Goal: Information Seeking & Learning: Learn about a topic

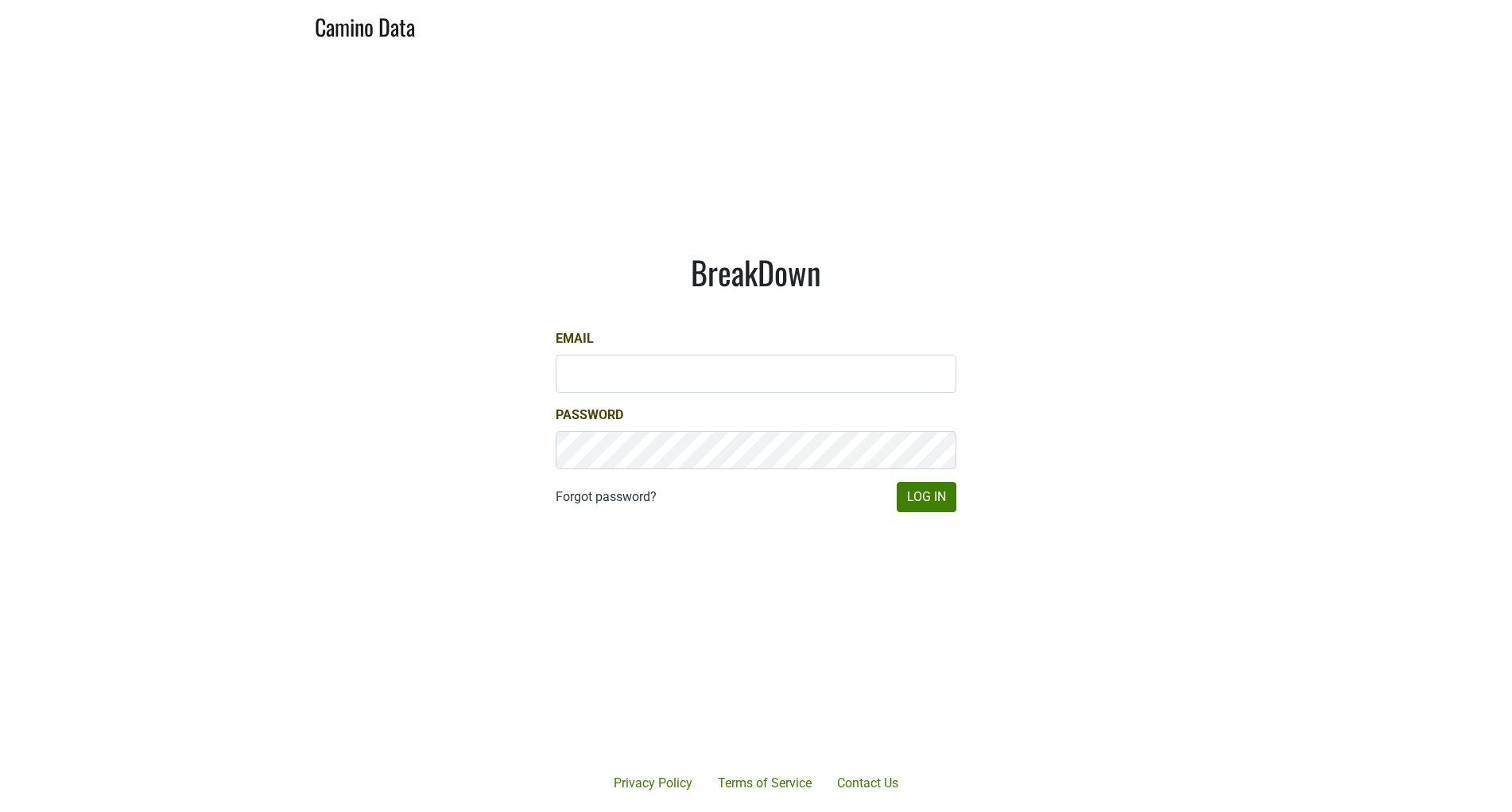
click at [1067, 405] on main "BreakDown Email Password Forgot password? Log In" at bounding box center [756, 382] width 1512 height 665
click at [837, 378] on input "Email" at bounding box center [756, 373] width 401 height 38
type input "shenry@realmcellars.com"
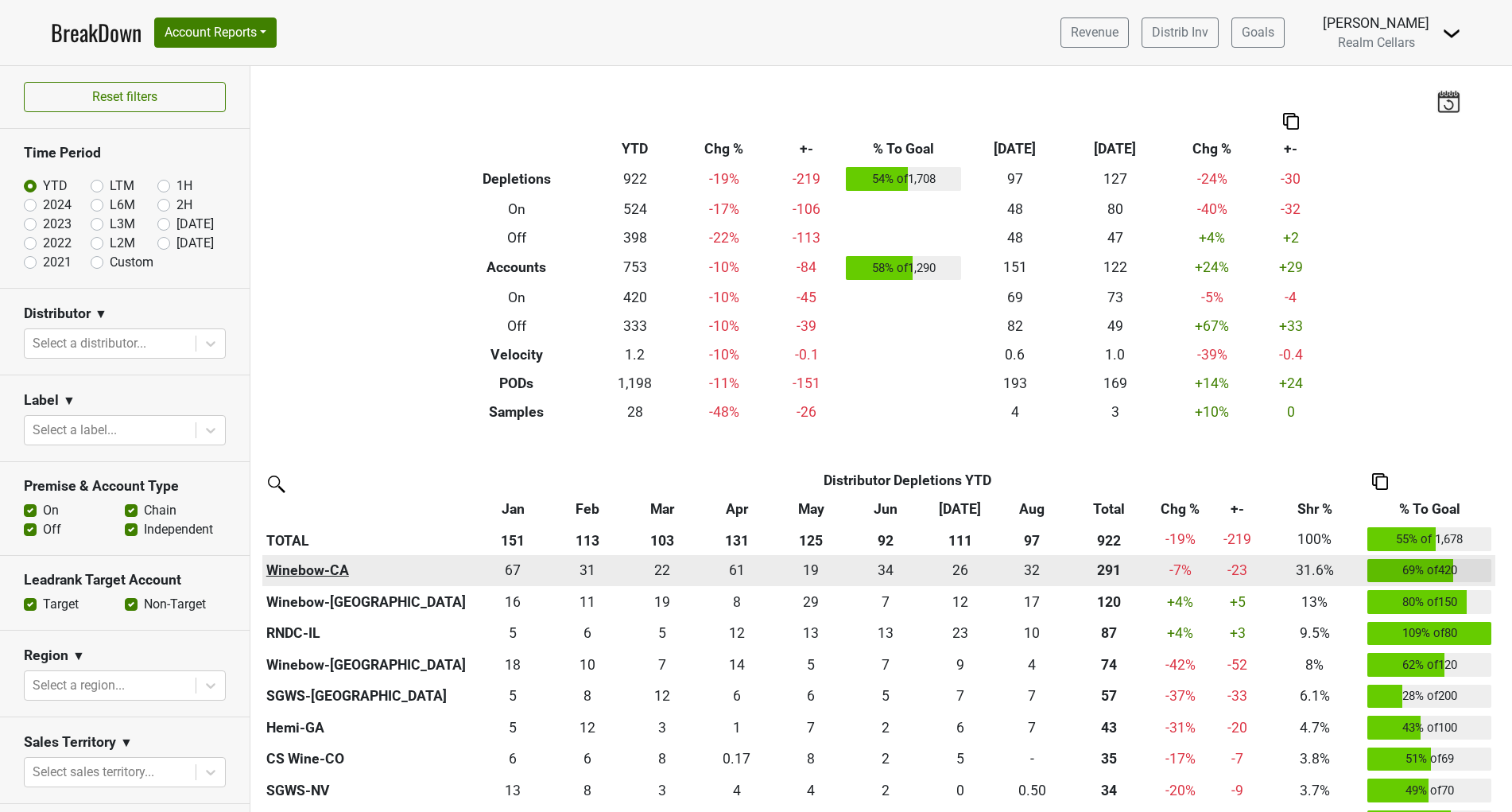
click at [322, 563] on th "Winebow-CA" at bounding box center [369, 571] width 213 height 32
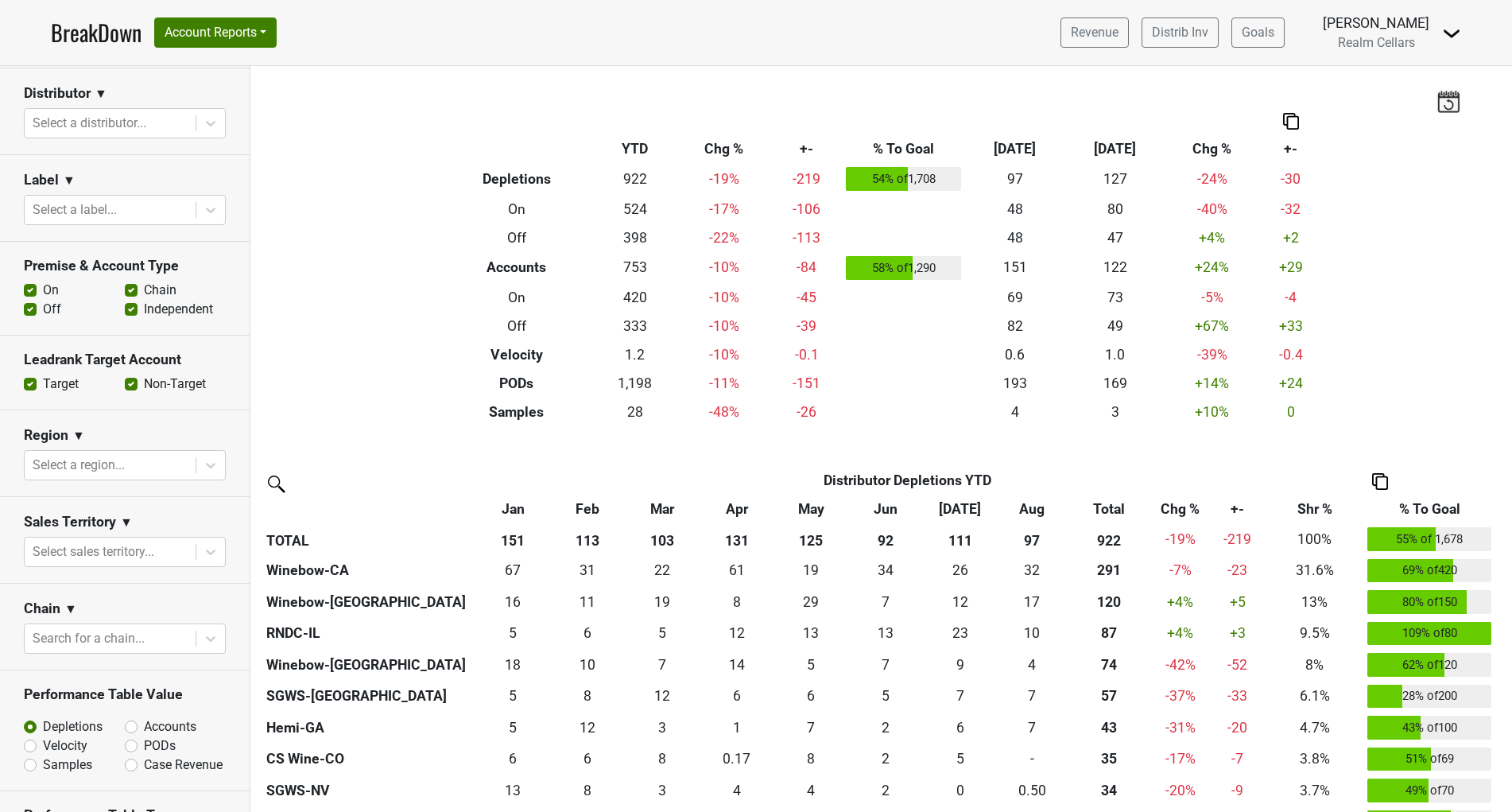
scroll to position [266, 0]
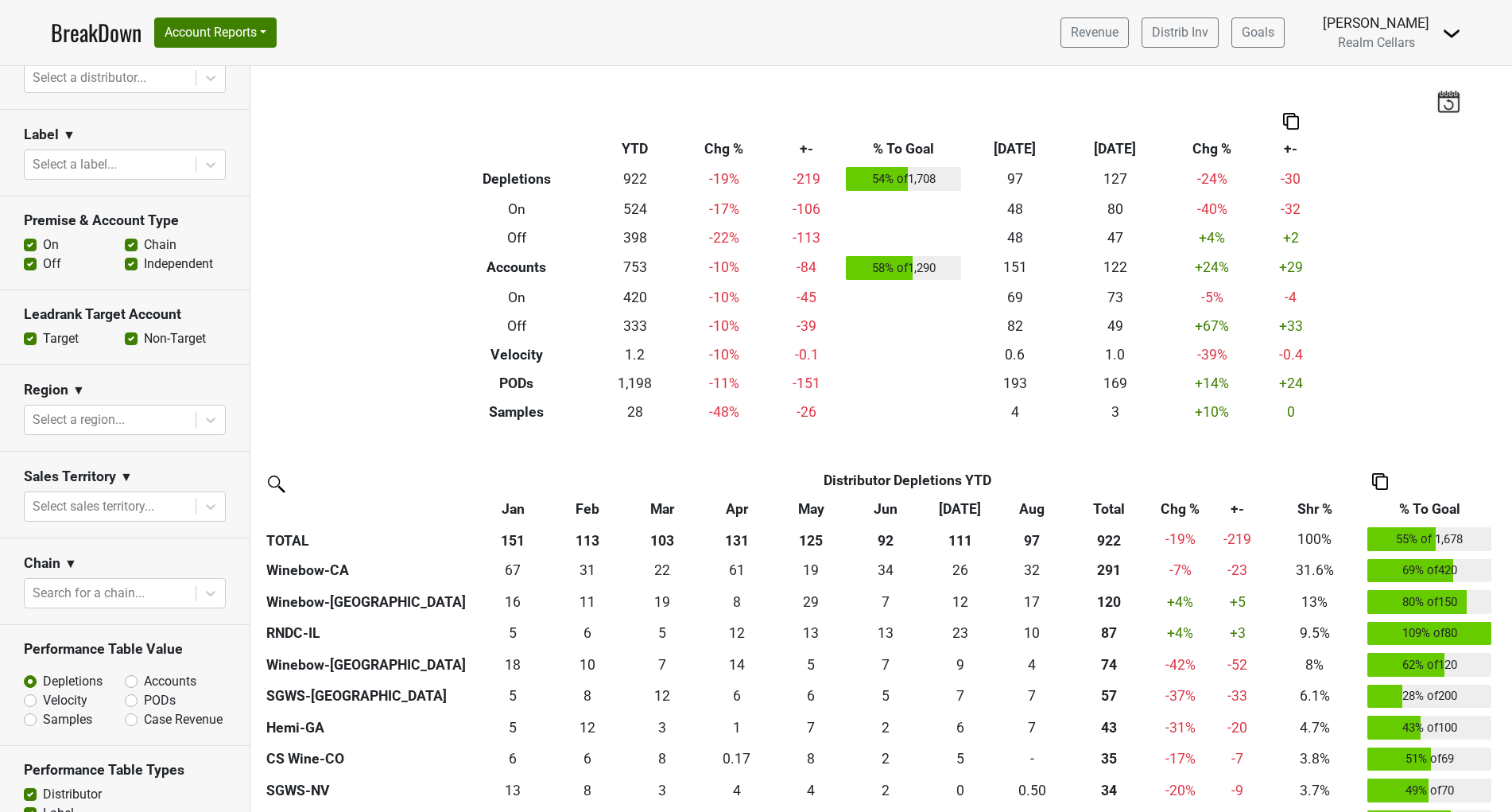
click at [144, 676] on label "Accounts" at bounding box center [170, 681] width 53 height 19
click at [125, 676] on input "Accounts" at bounding box center [173, 680] width 97 height 16
radio input "true"
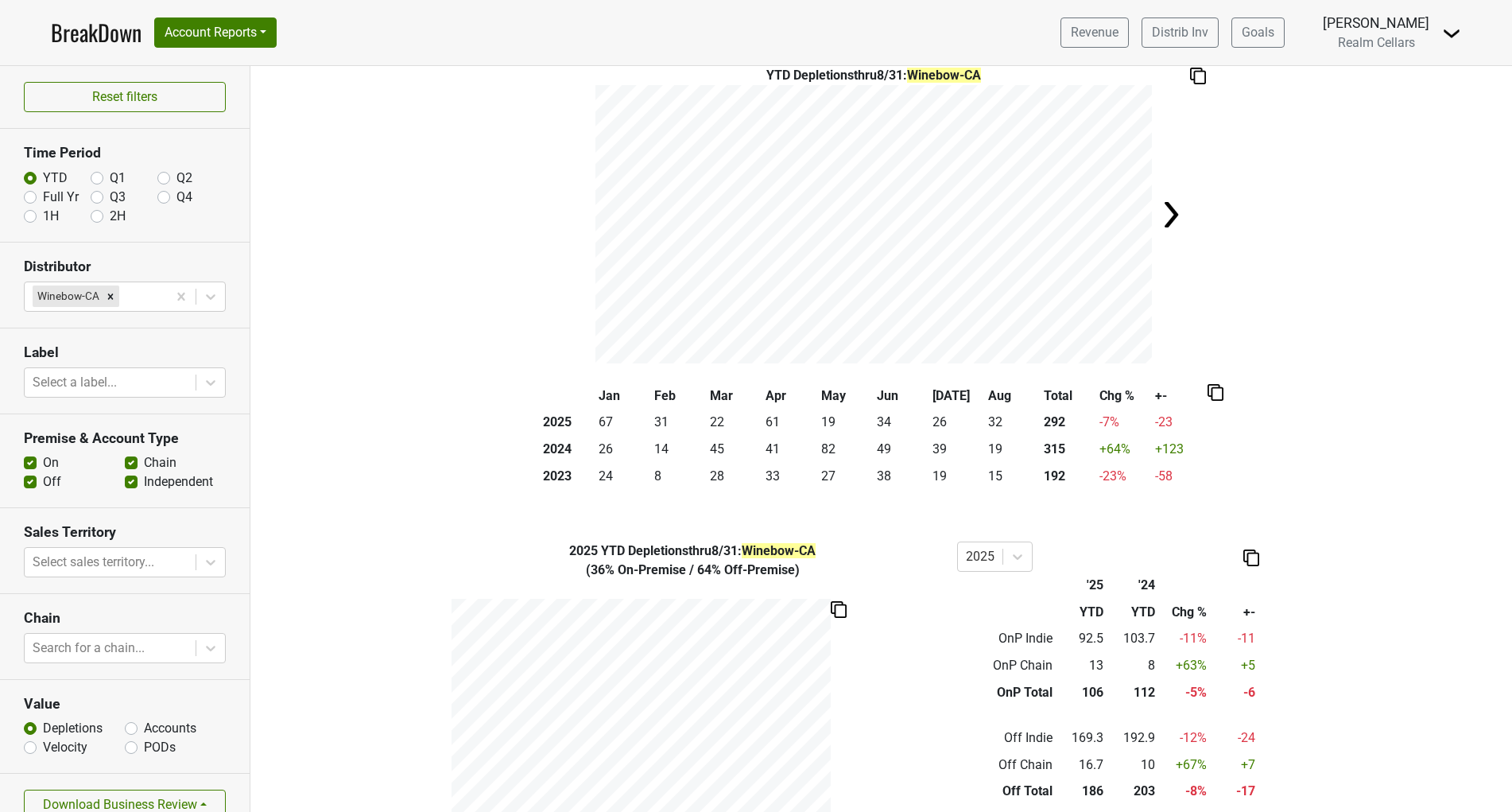
scroll to position [66, 0]
click at [264, 31] on button "Account Reports" at bounding box center [216, 32] width 122 height 31
click at [236, 68] on link "SuperRanker" at bounding box center [225, 69] width 140 height 26
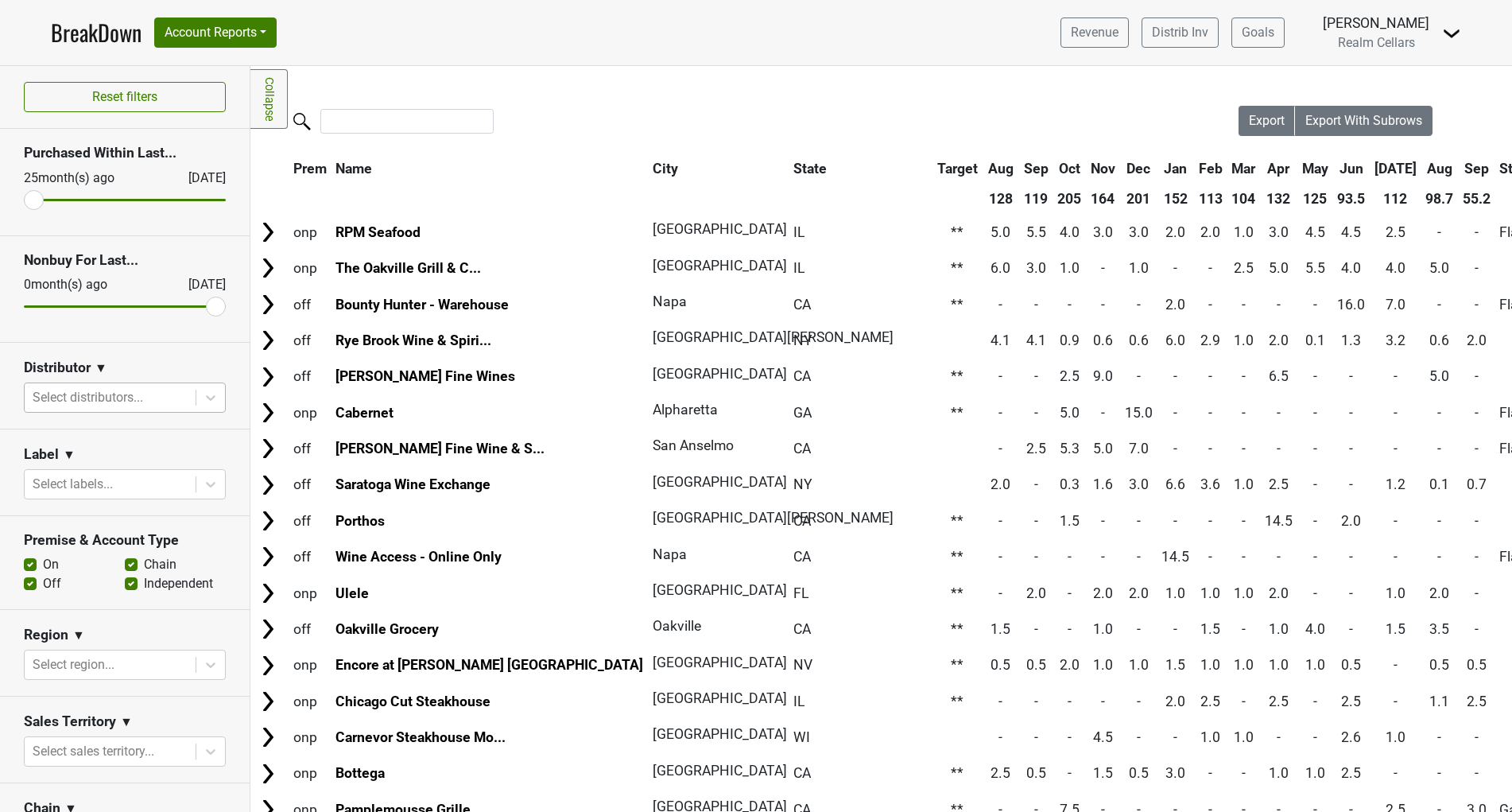
click at [171, 396] on div at bounding box center [110, 397] width 155 height 22
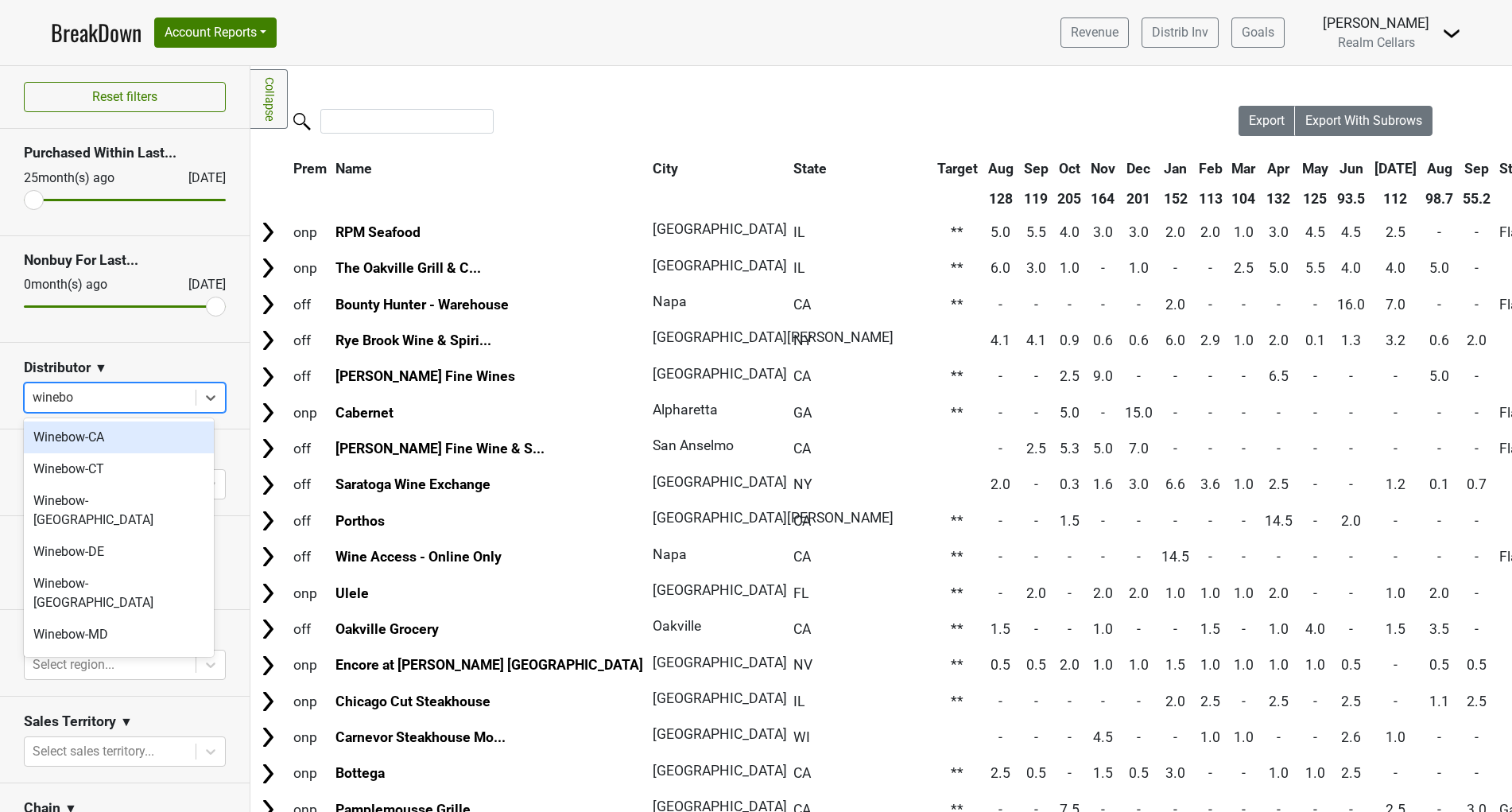
type input "winebow"
click at [117, 434] on div "Winebow-CA" at bounding box center [119, 437] width 190 height 32
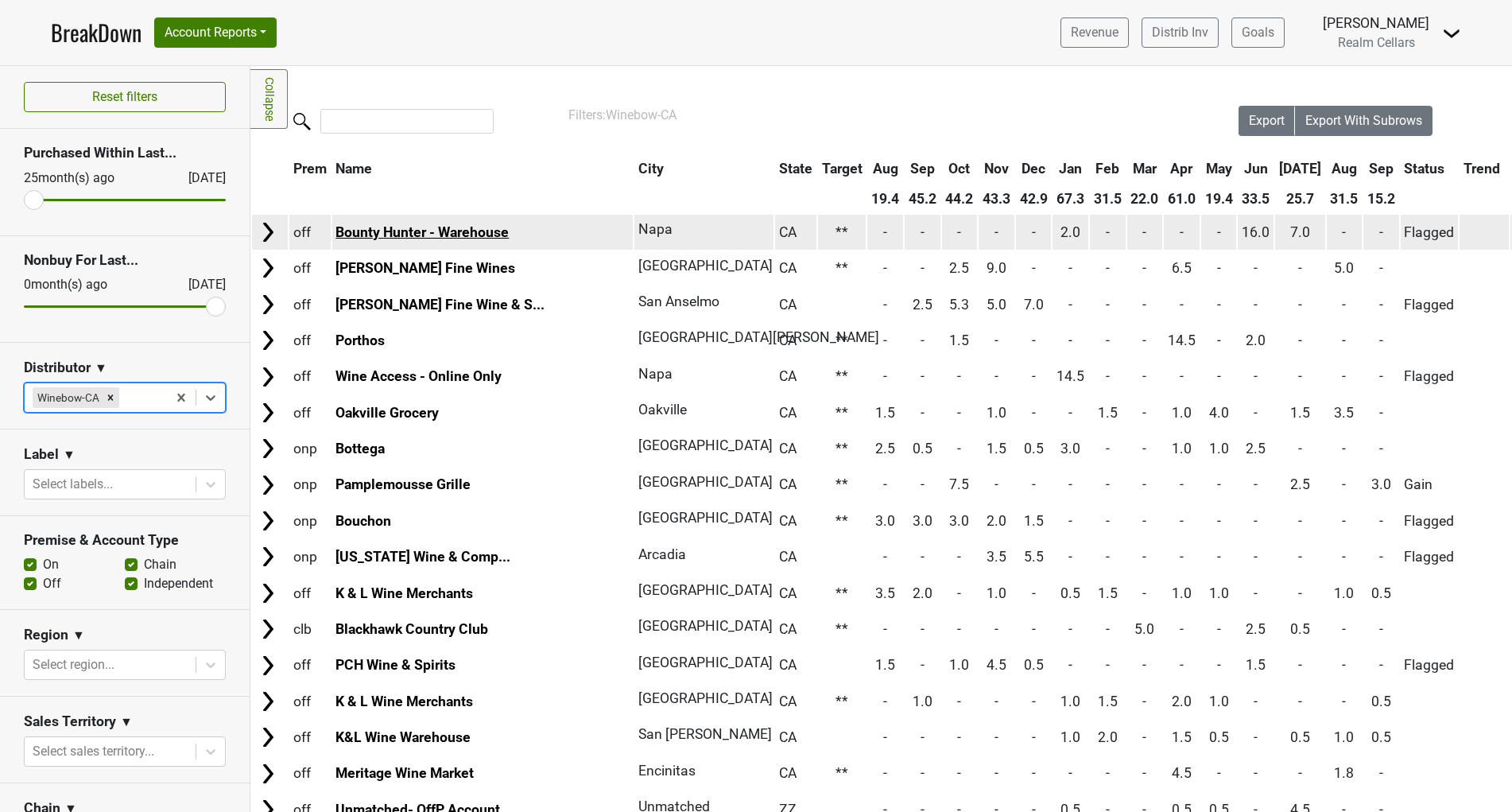
click at [370, 233] on link "Bounty Hunter - Warehouse" at bounding box center [422, 232] width 173 height 16
click at [271, 237] on img at bounding box center [268, 232] width 24 height 24
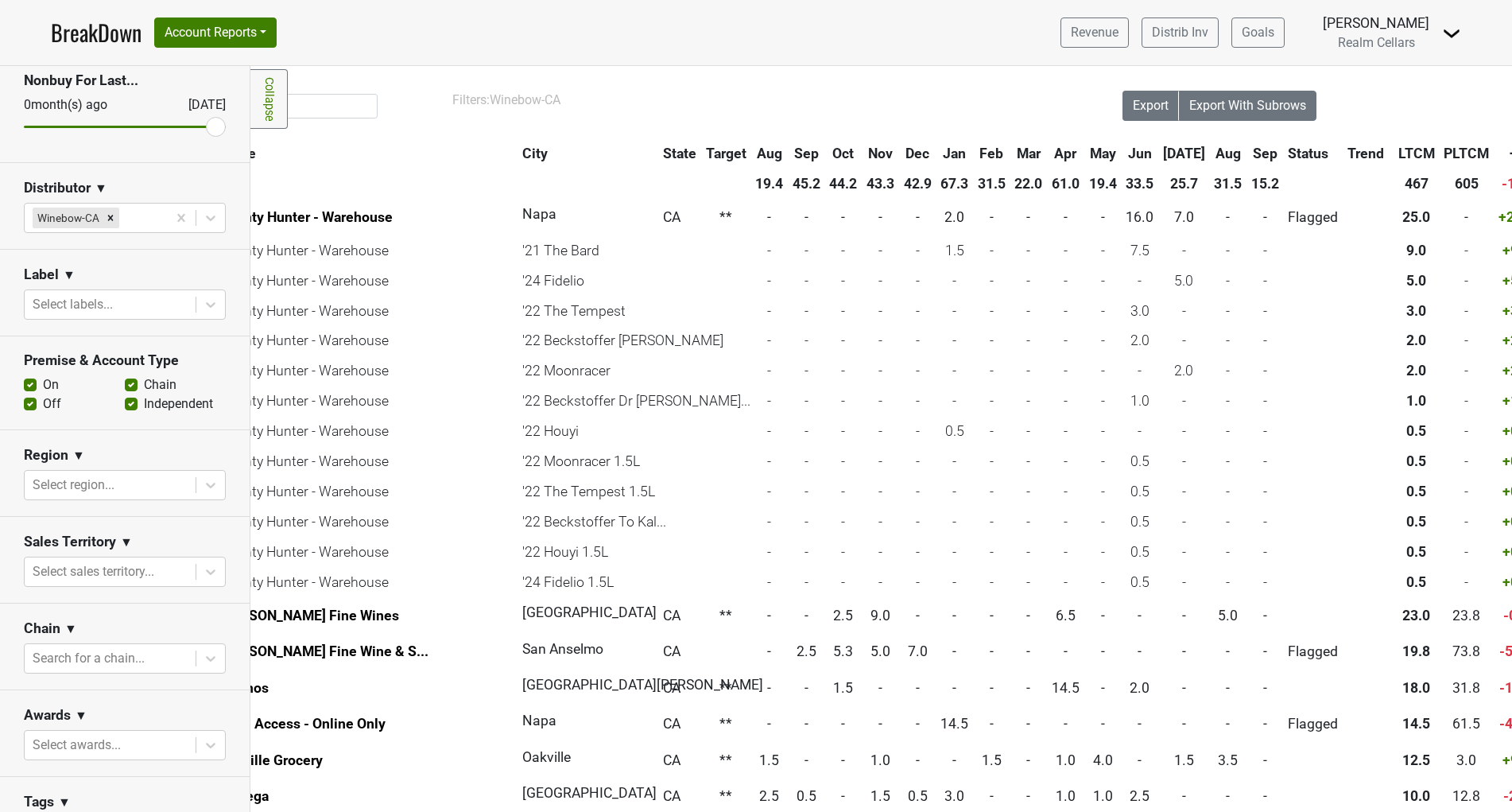
scroll to position [236, 0]
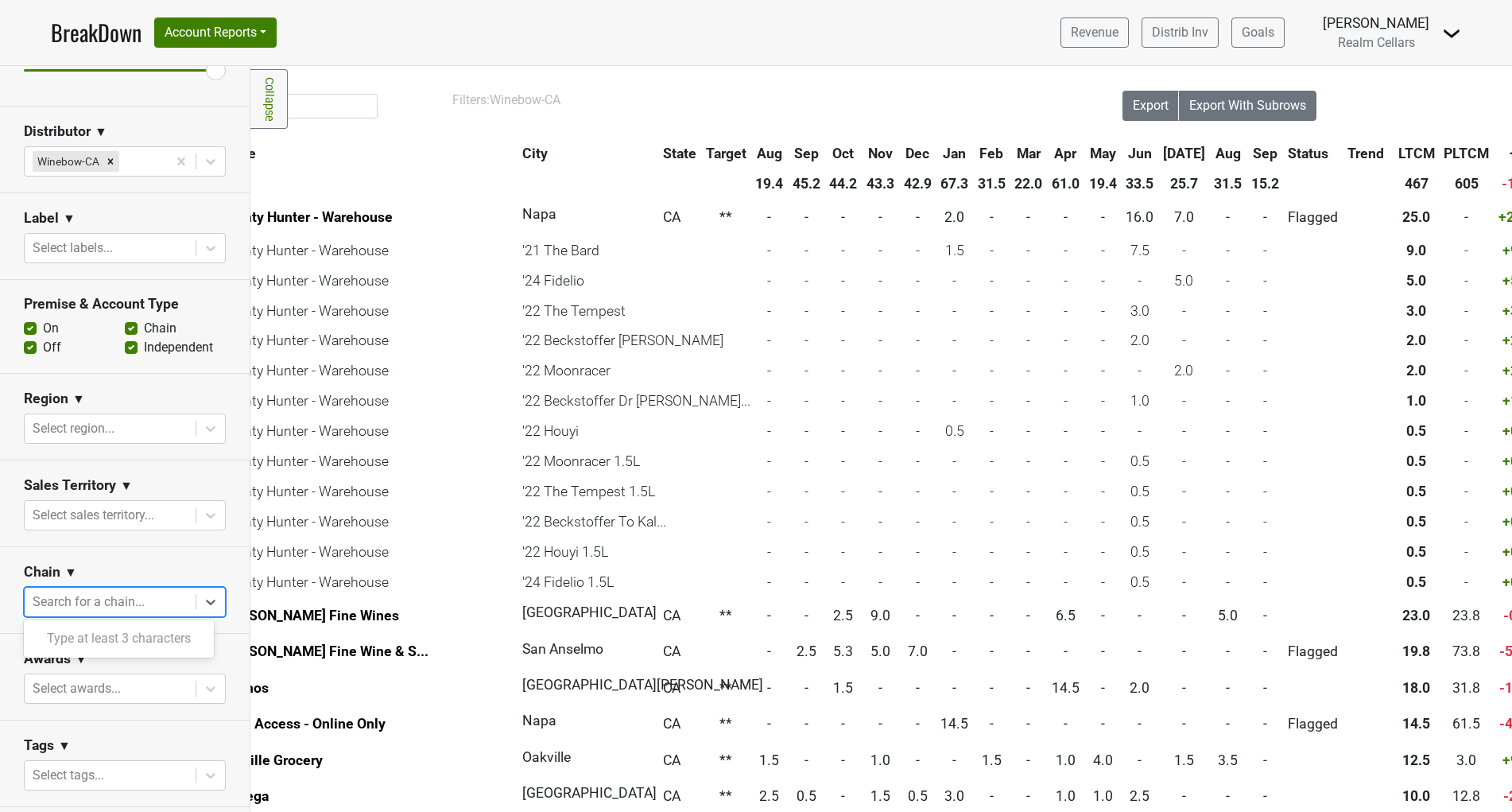
click at [102, 602] on div at bounding box center [110, 601] width 155 height 22
type input "total"
click at [121, 643] on div "Total Wine & More" at bounding box center [119, 639] width 190 height 32
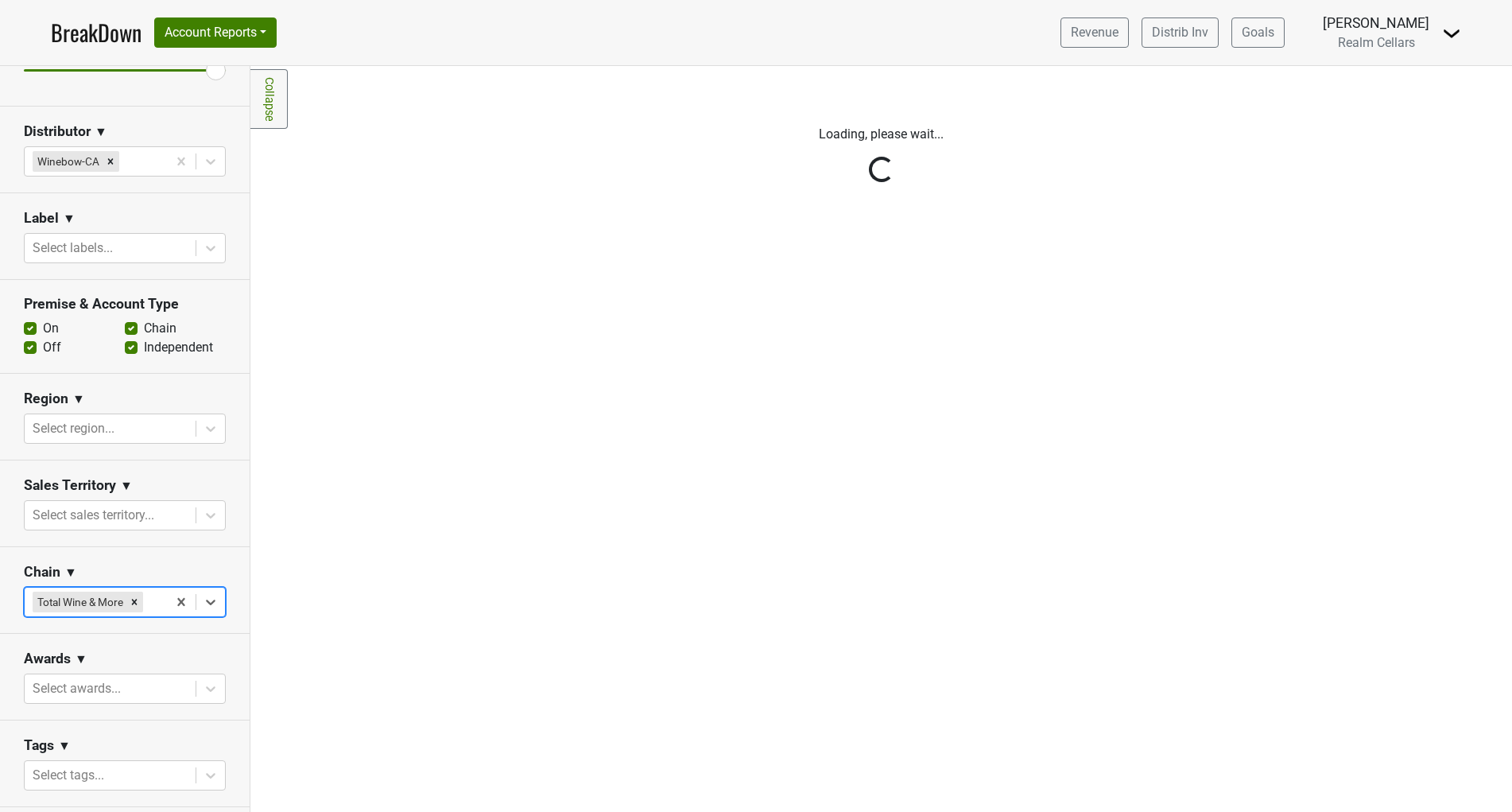
scroll to position [0, 0]
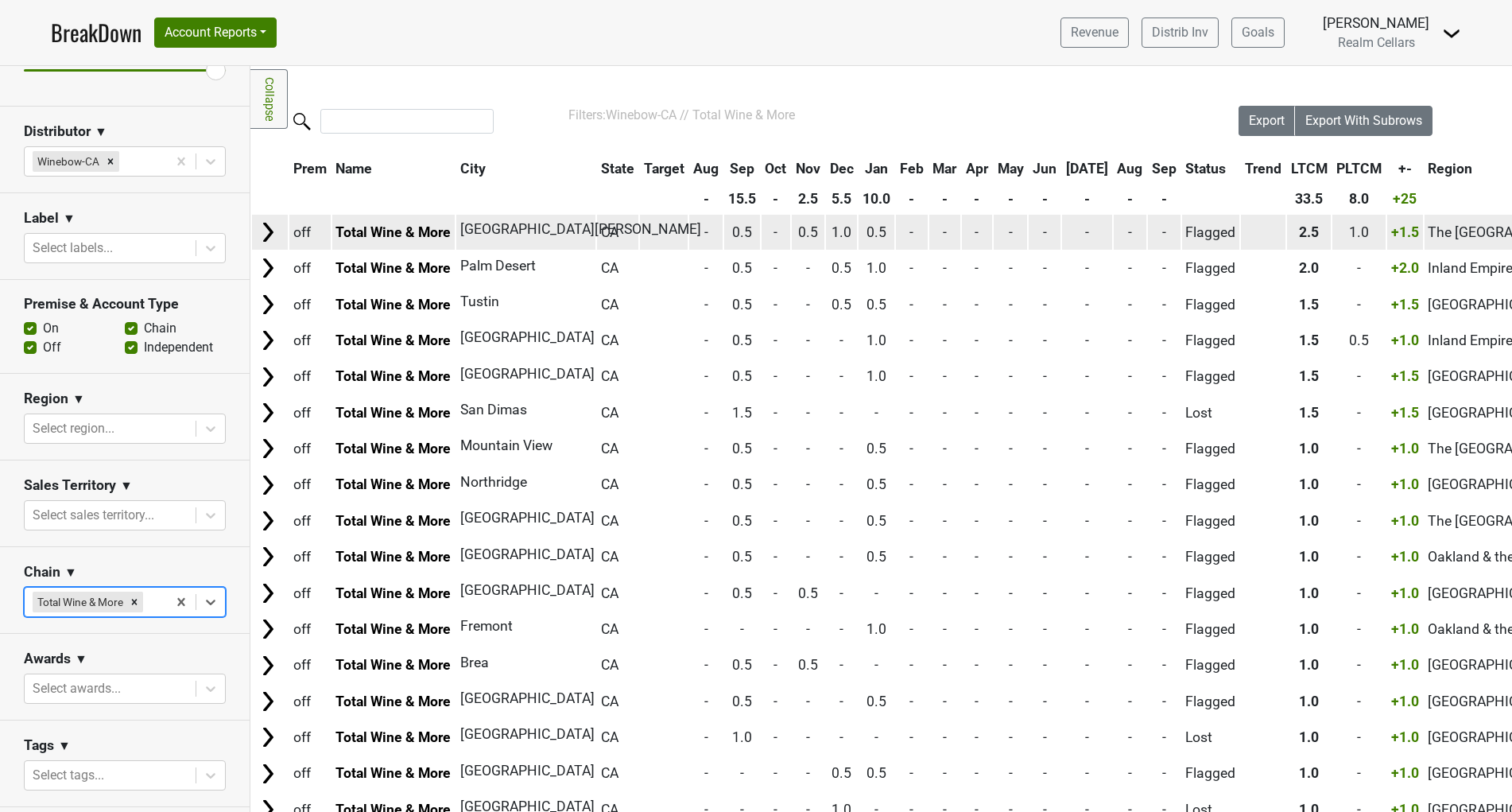
click at [268, 238] on img at bounding box center [268, 232] width 24 height 24
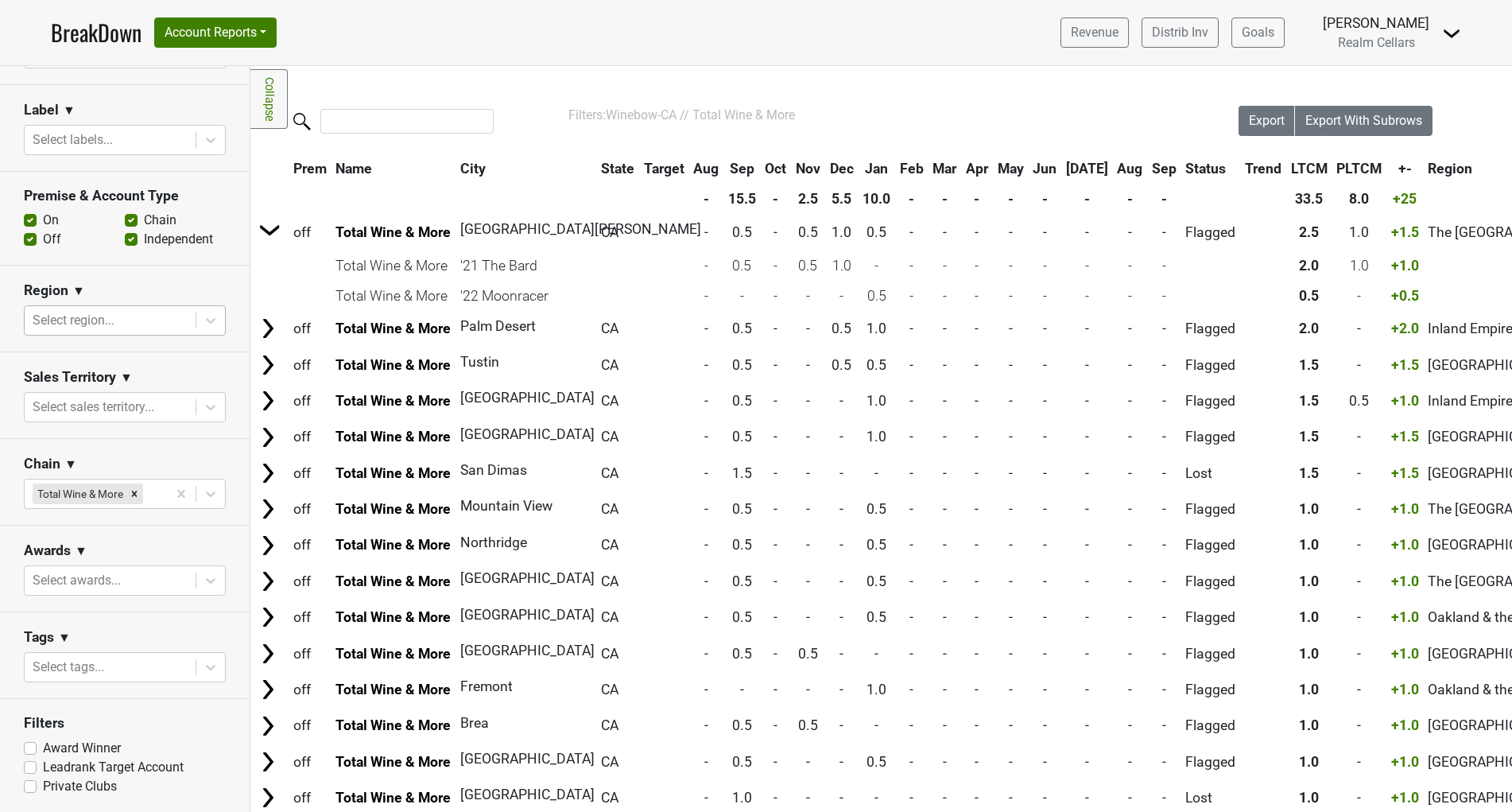
scroll to position [363, 0]
click at [136, 488] on icon "Remove Total Wine & More" at bounding box center [134, 493] width 11 height 11
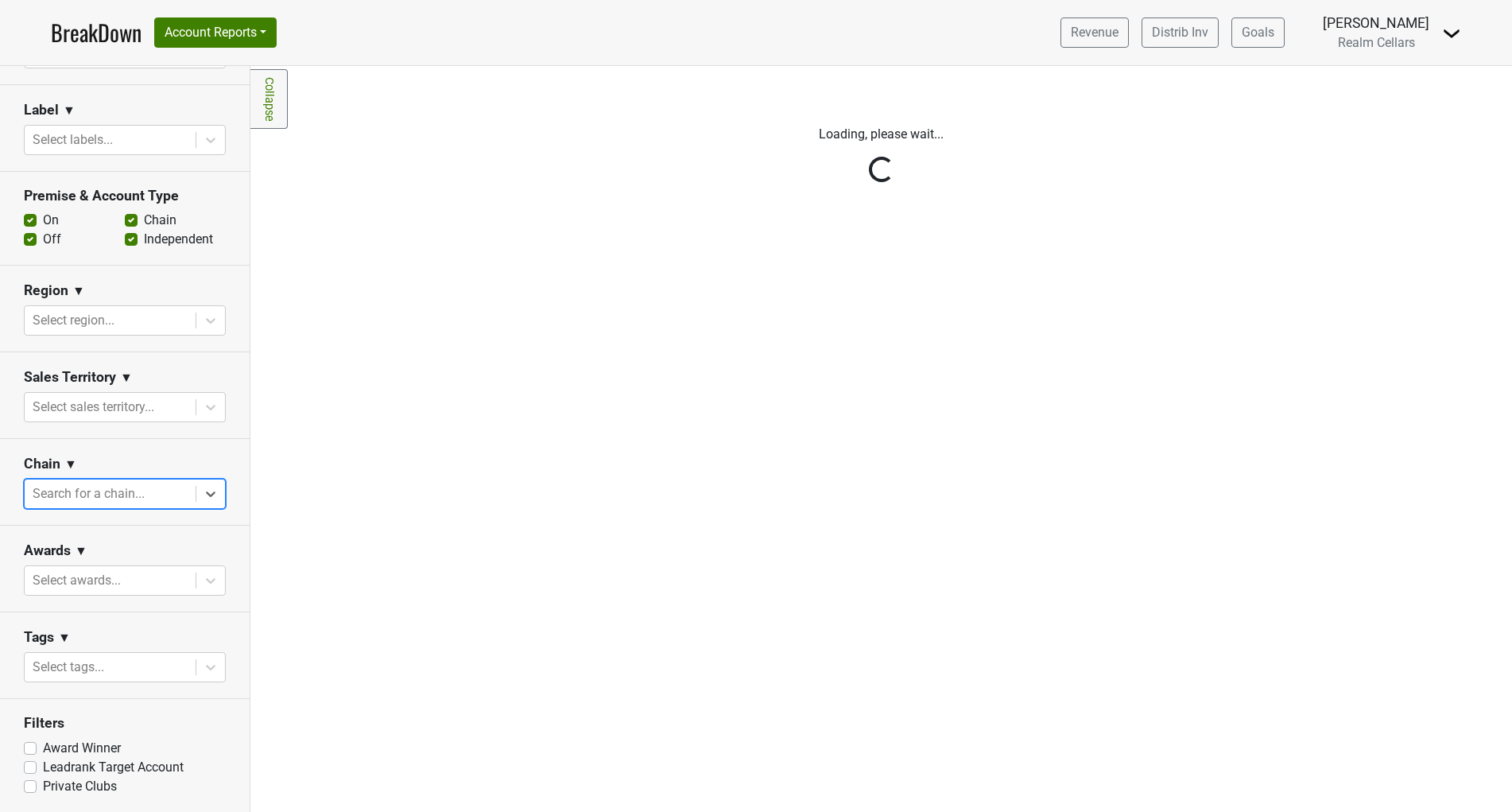
scroll to position [339, 0]
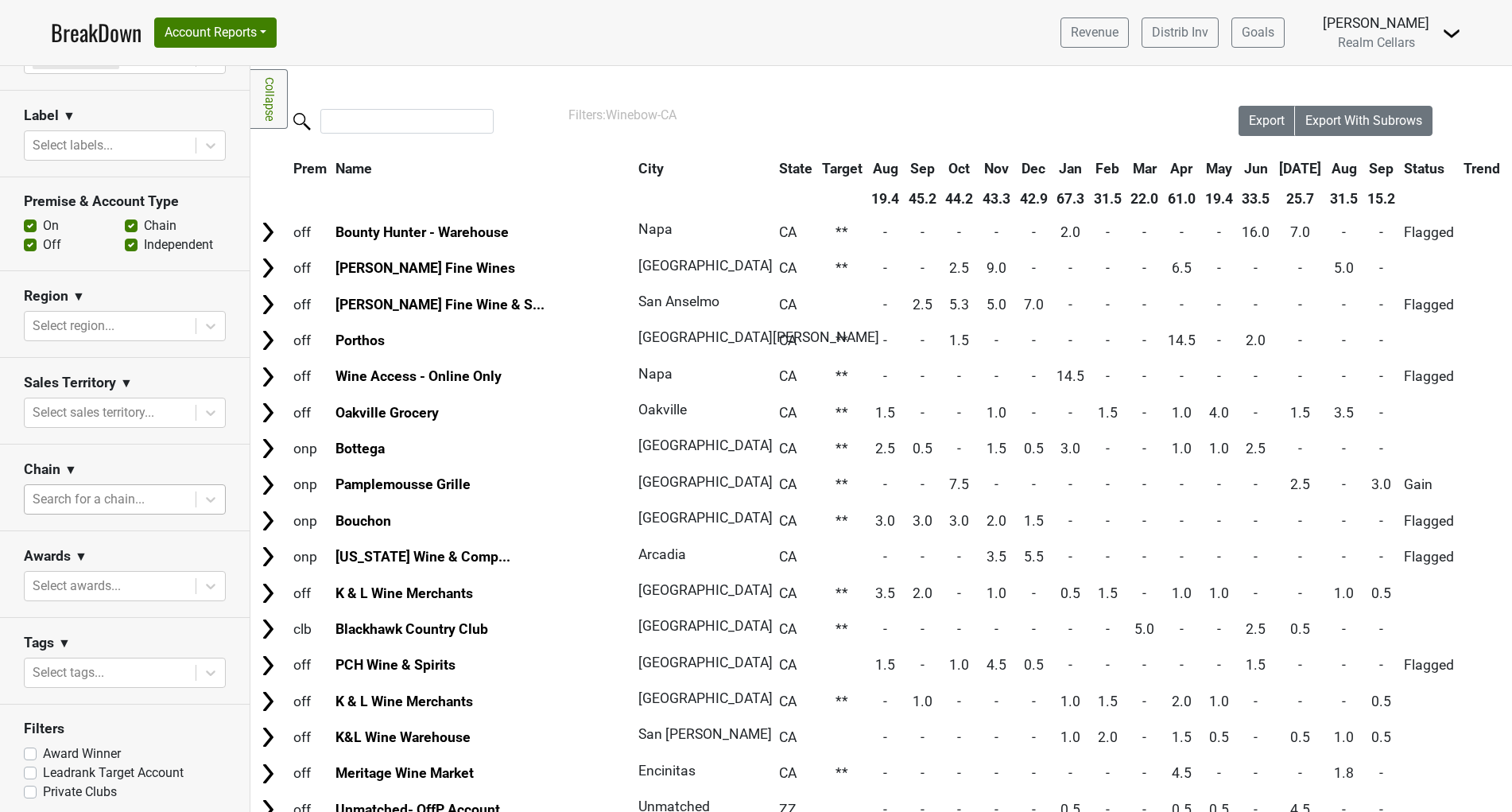
click at [43, 767] on label "Leadrank Target Account" at bounding box center [113, 772] width 140 height 19
click at [31, 767] on input "Leadrank Target Account" at bounding box center [30, 771] width 12 height 16
checkbox input "true"
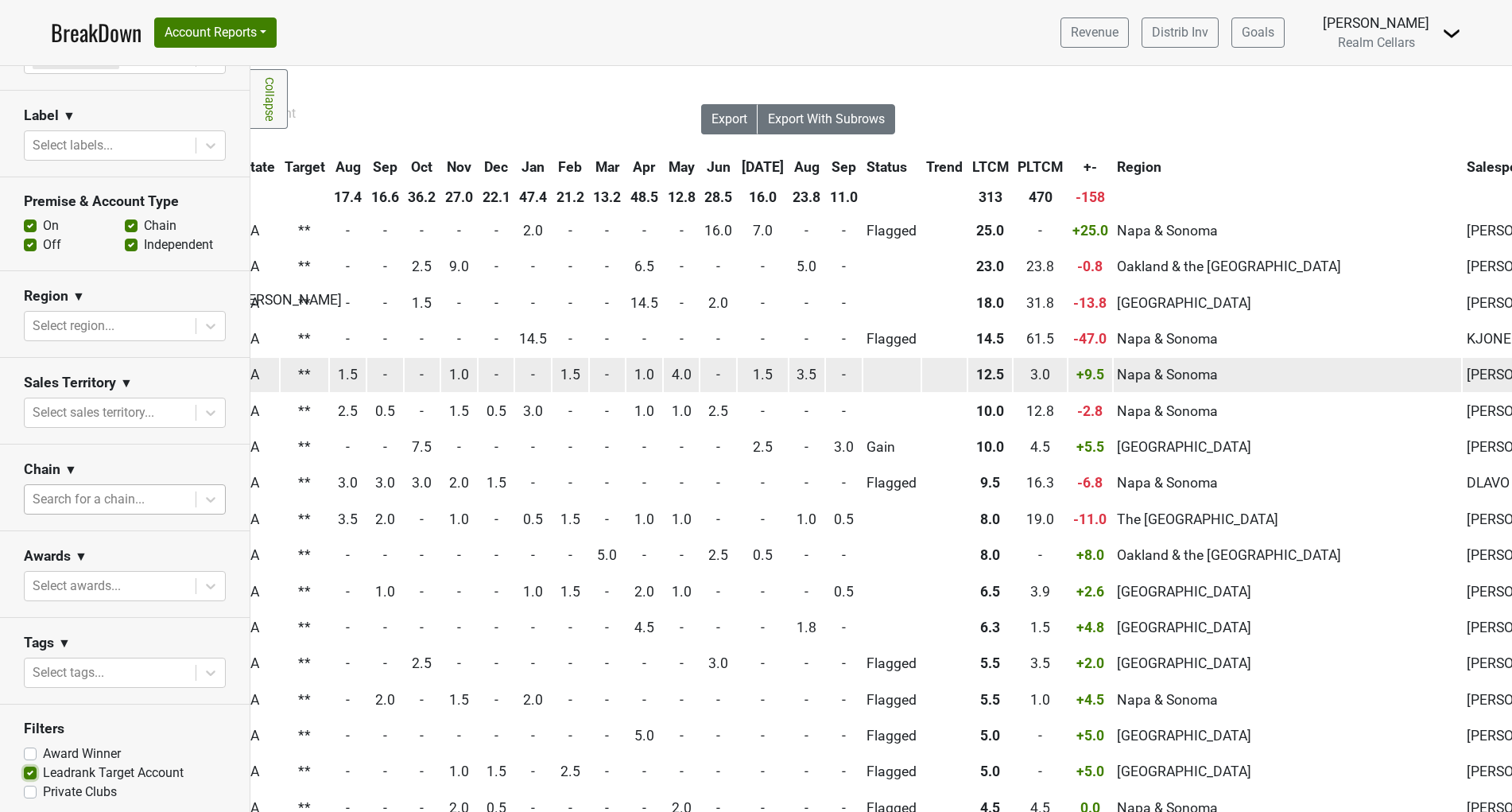
scroll to position [1, 538]
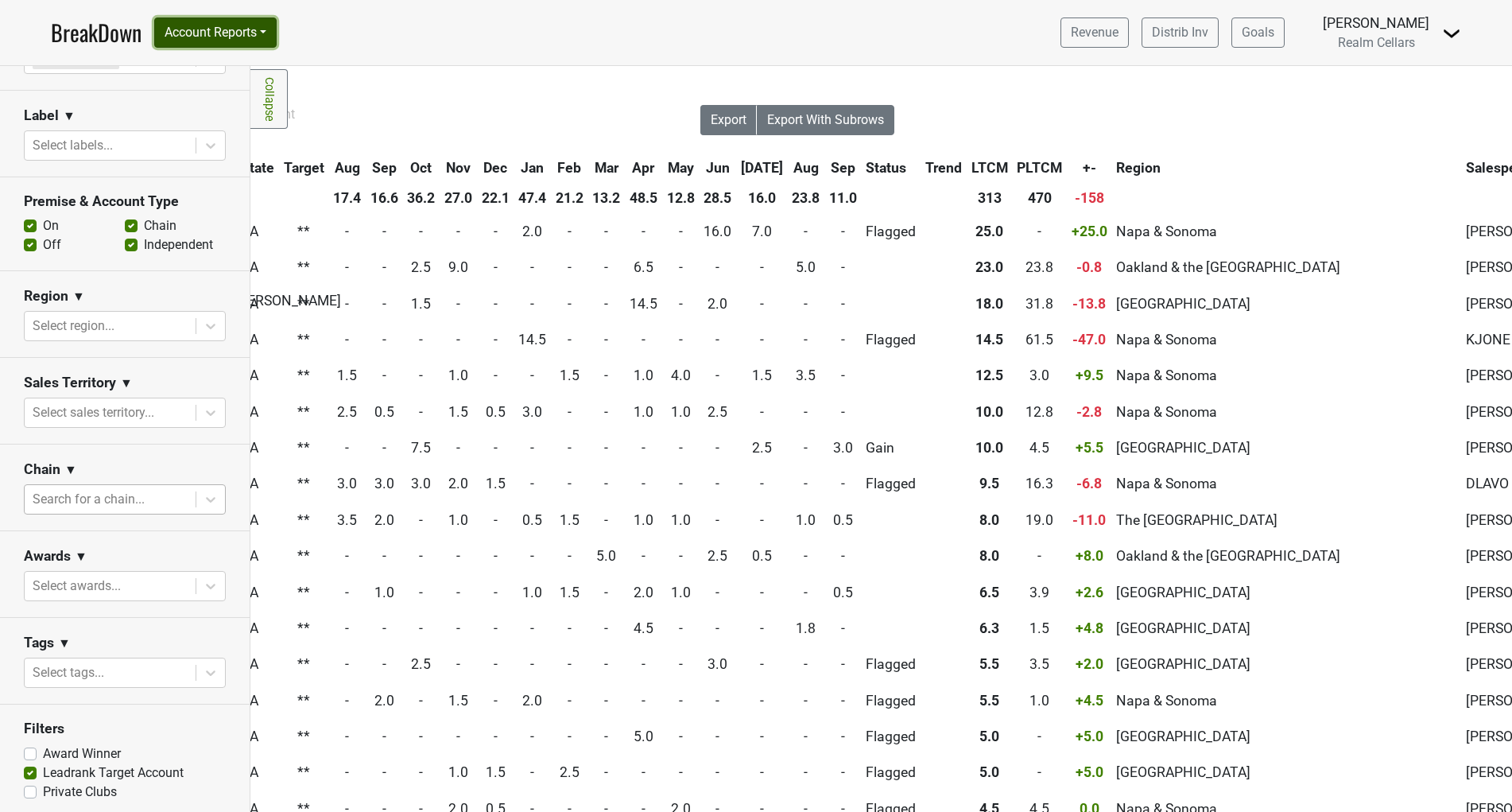
click at [229, 28] on button "Account Reports" at bounding box center [216, 32] width 122 height 31
click at [218, 78] on link "SuperRanker" at bounding box center [225, 69] width 140 height 26
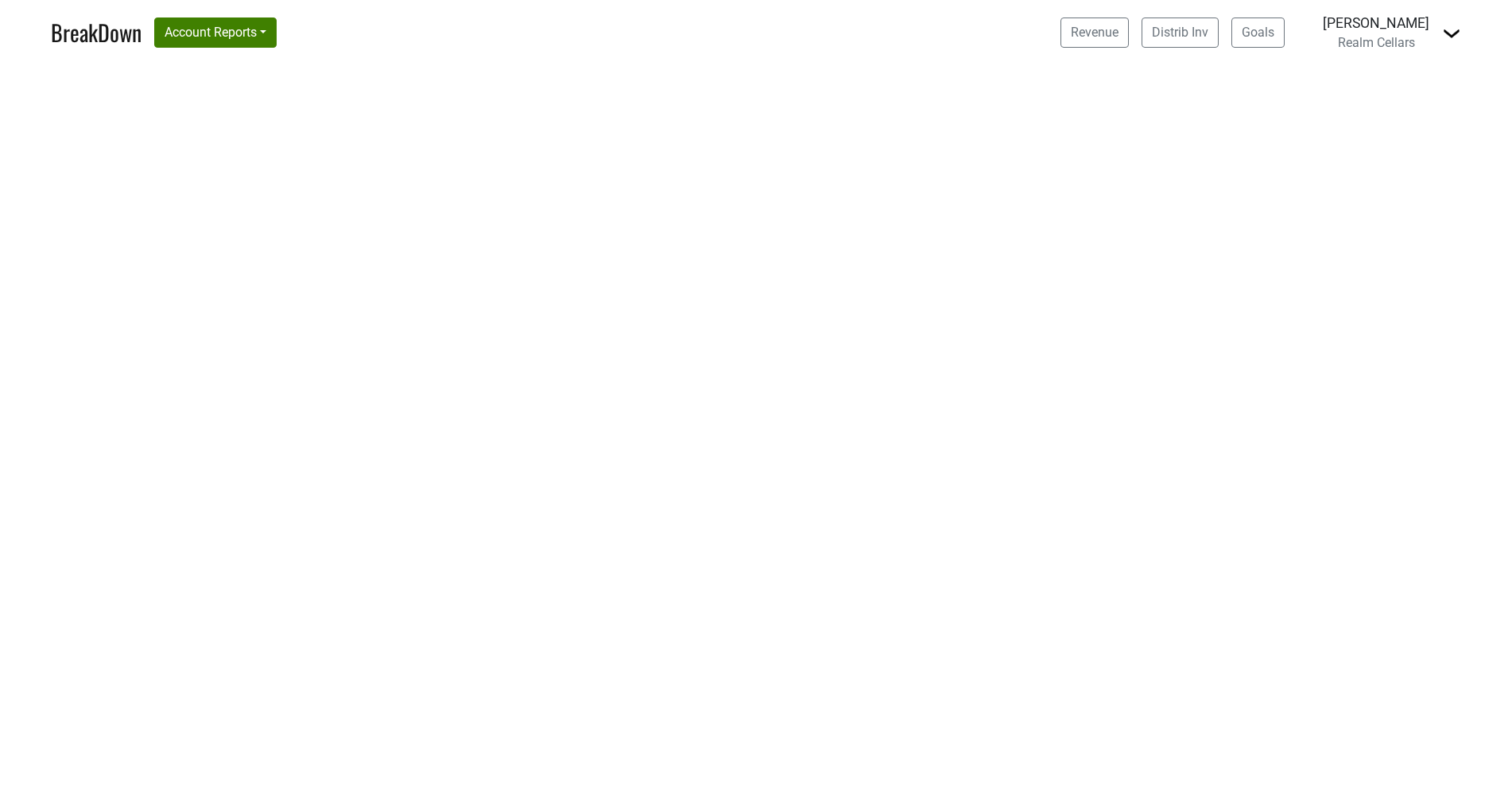
select select "CA"
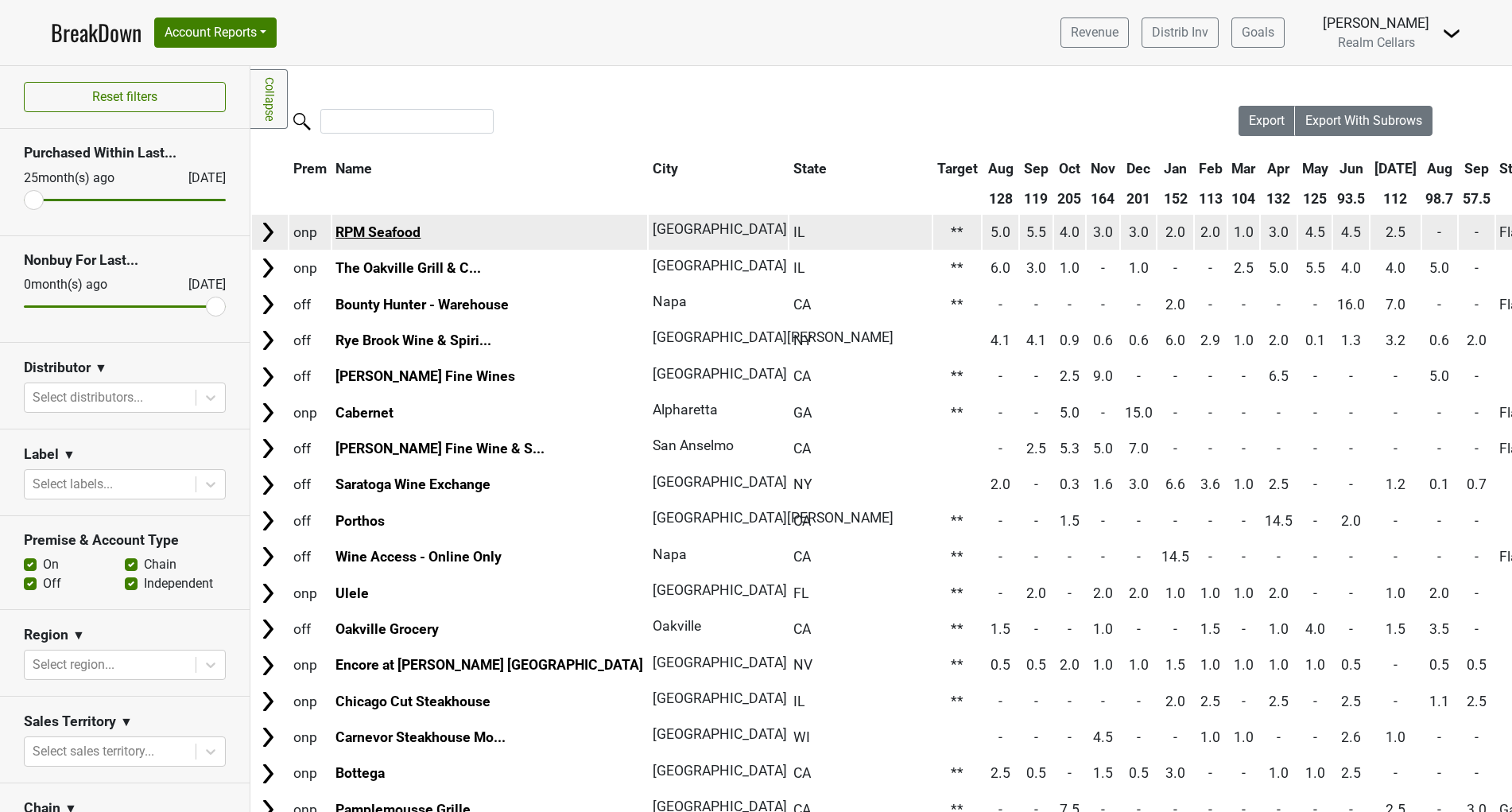
click at [401, 225] on link "RPM Seafood" at bounding box center [377, 232] width 85 height 16
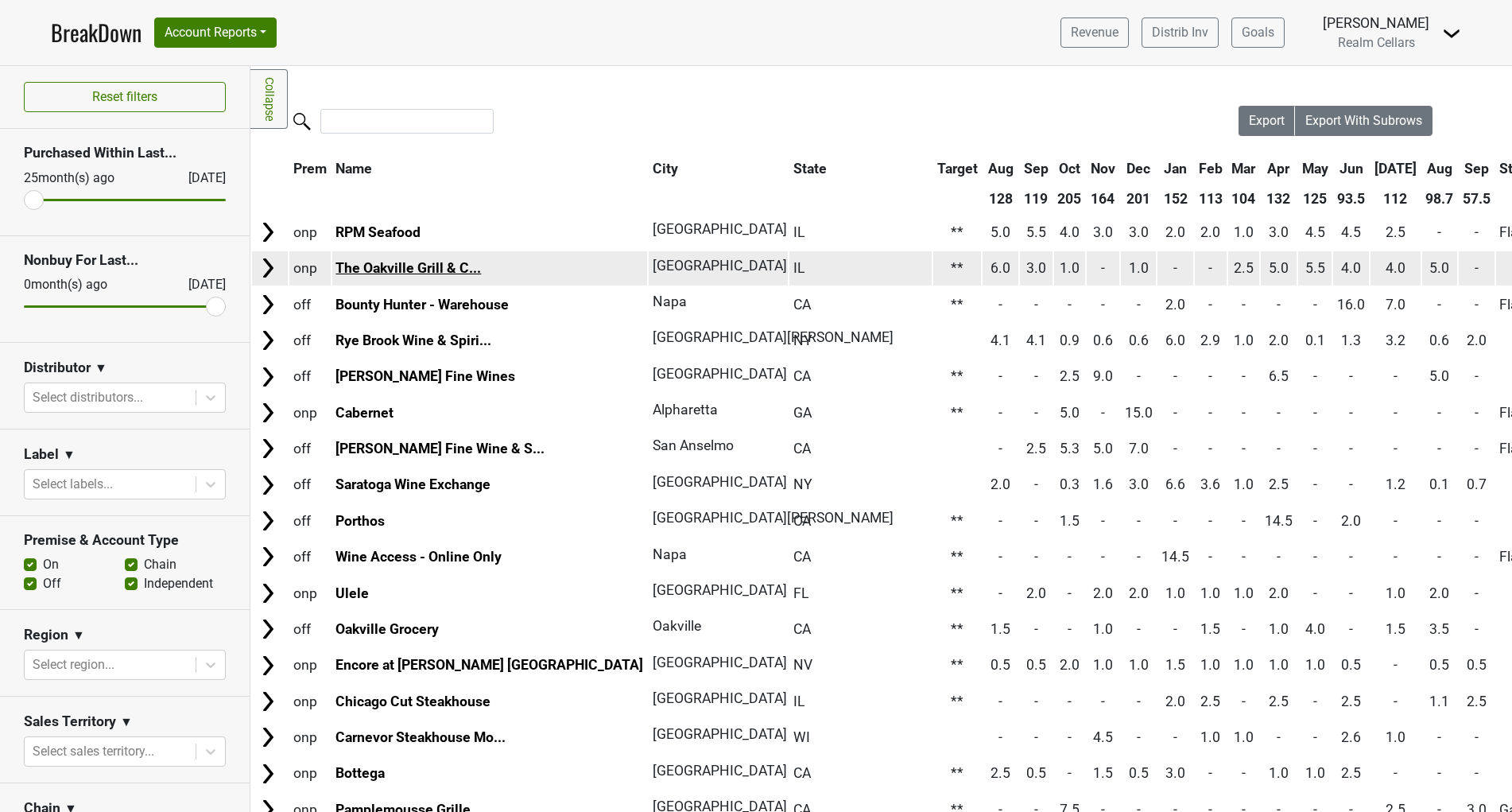
click at [431, 271] on link "The Oakville Grill & C..." at bounding box center [408, 268] width 145 height 16
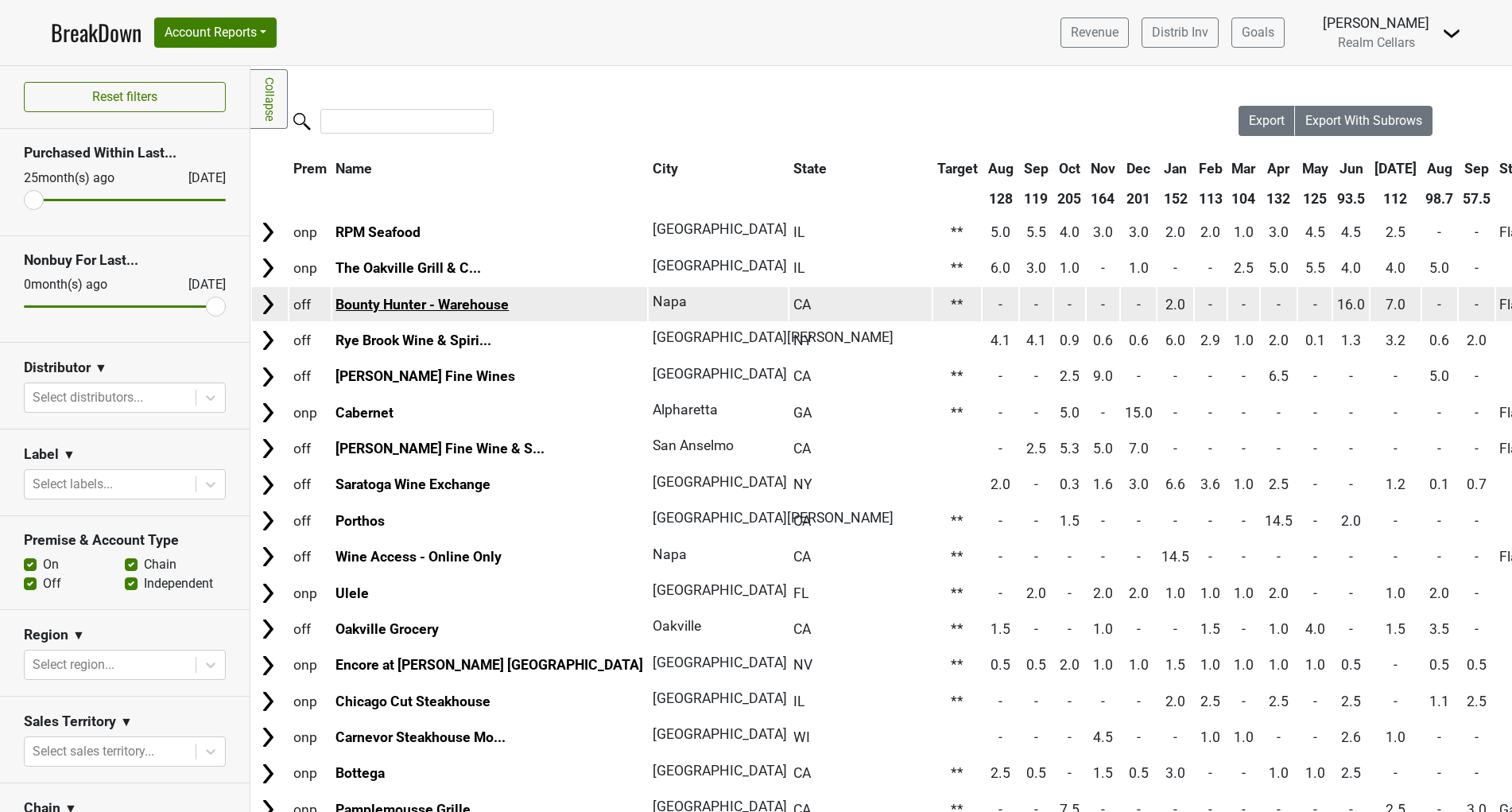
click at [444, 307] on link "Bounty Hunter - Warehouse" at bounding box center [422, 304] width 173 height 16
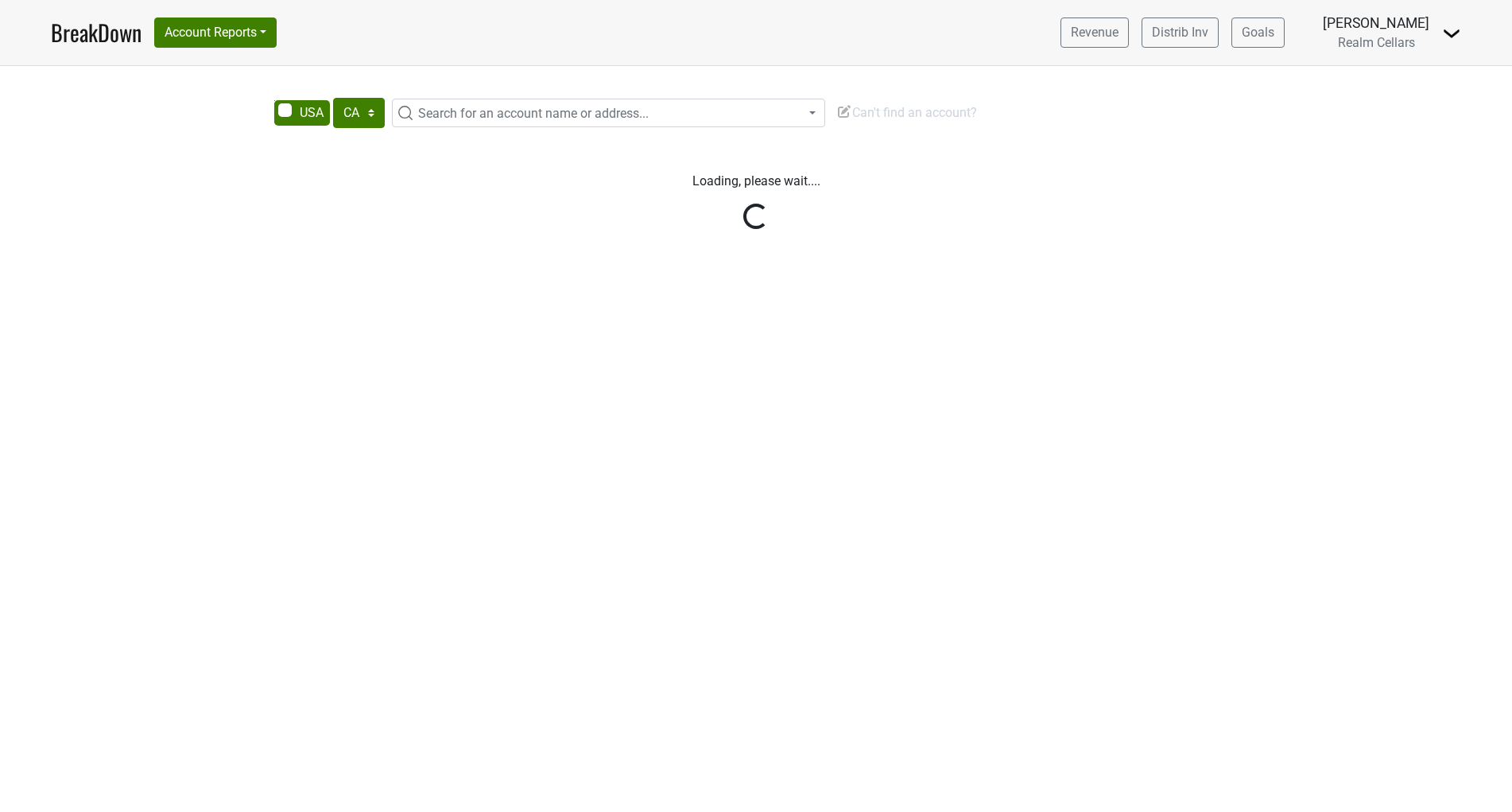
select select "CA"
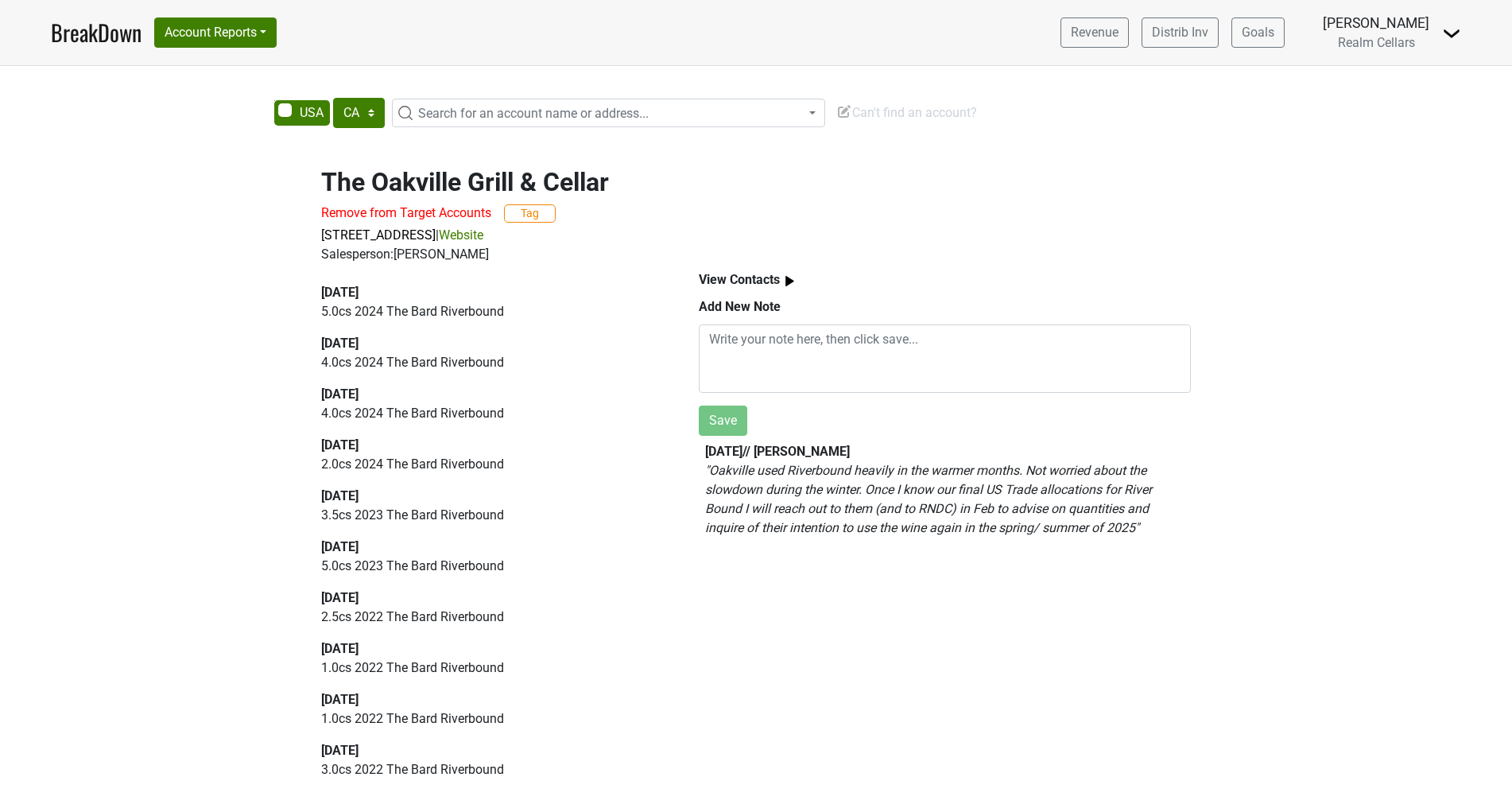
click at [789, 287] on img at bounding box center [790, 281] width 20 height 20
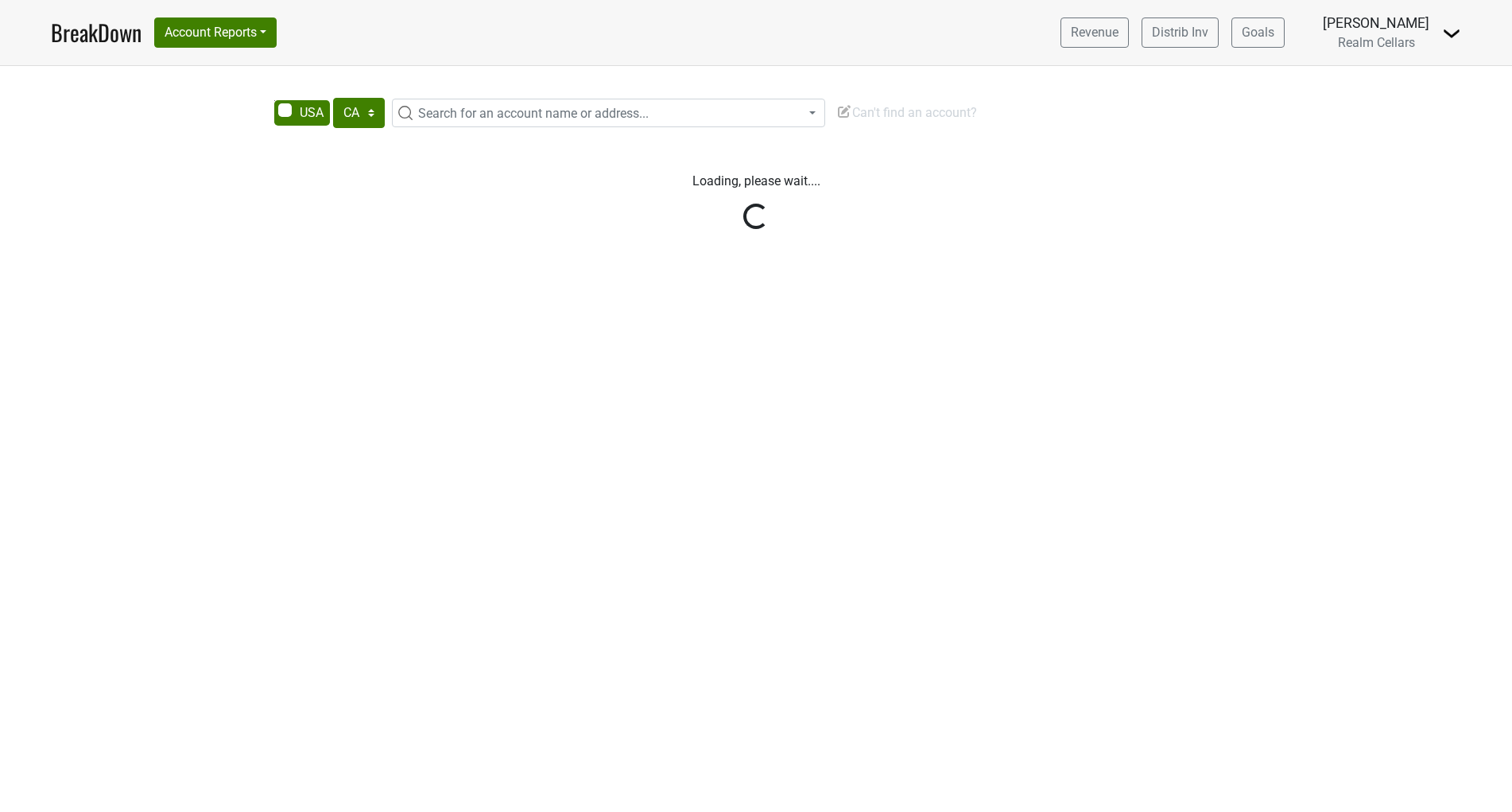
select select "CA"
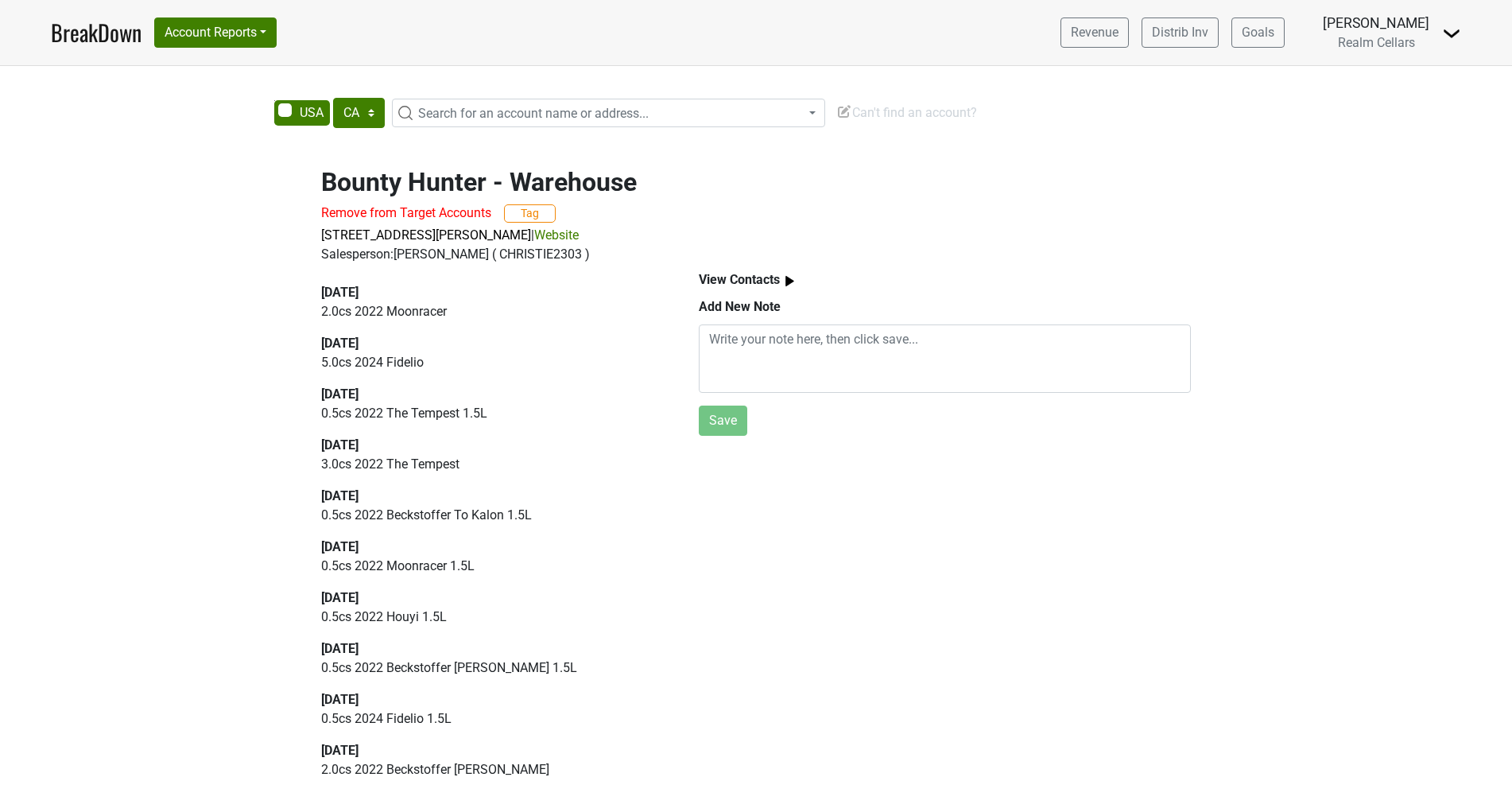
click at [786, 281] on img at bounding box center [790, 281] width 20 height 20
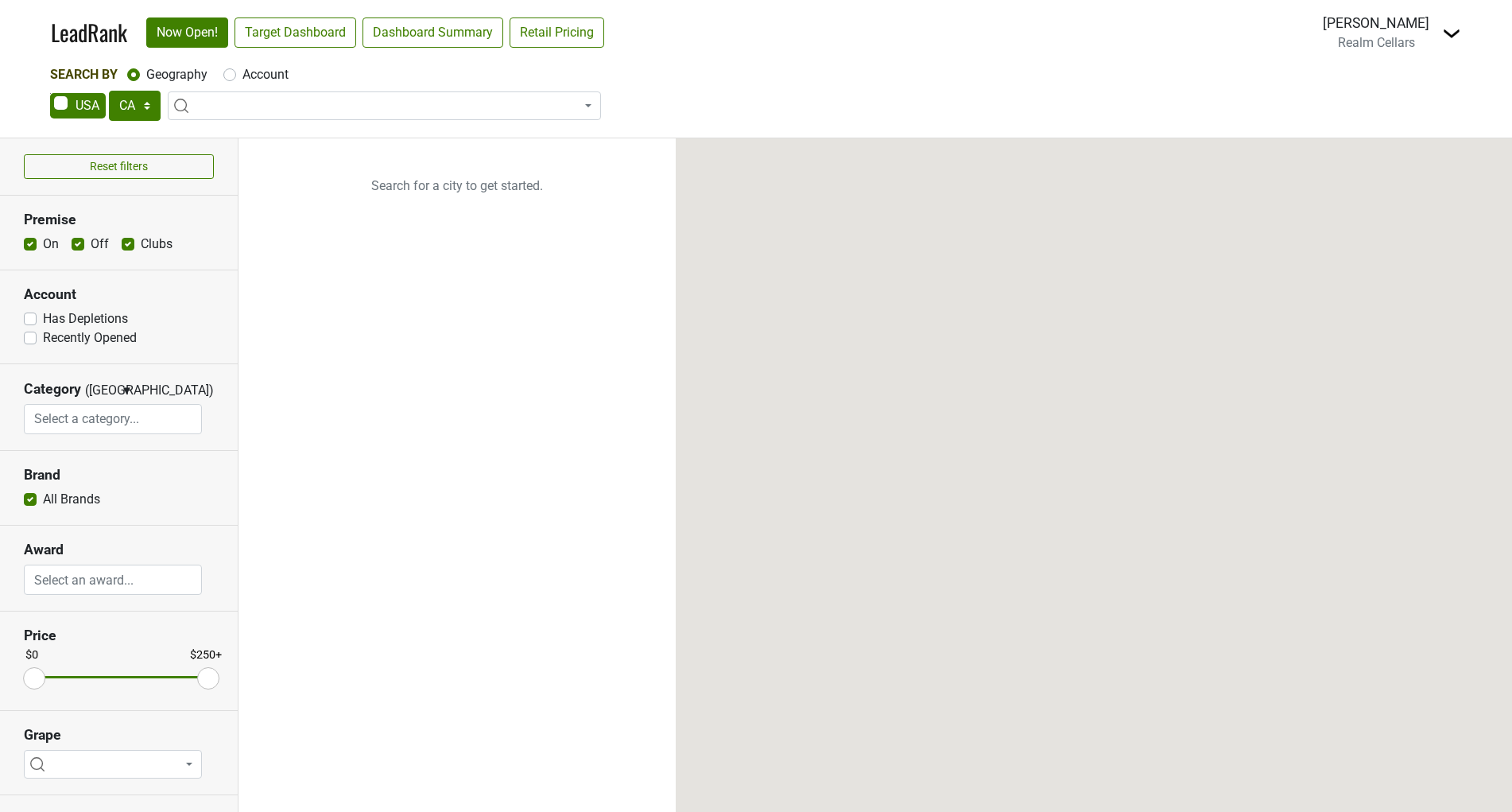
select select "CA"
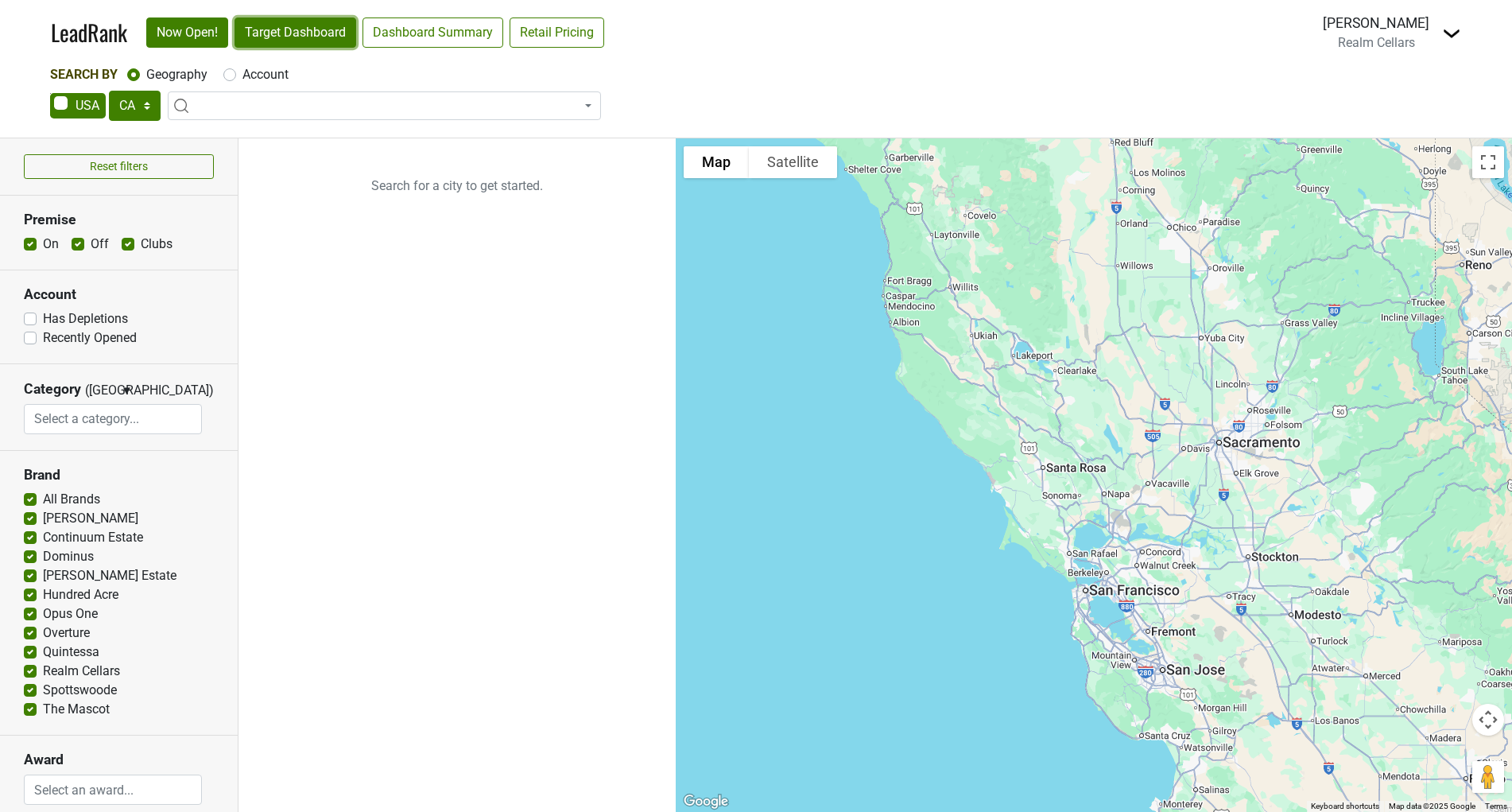
click at [342, 28] on link "Target Dashboard" at bounding box center [295, 32] width 121 height 31
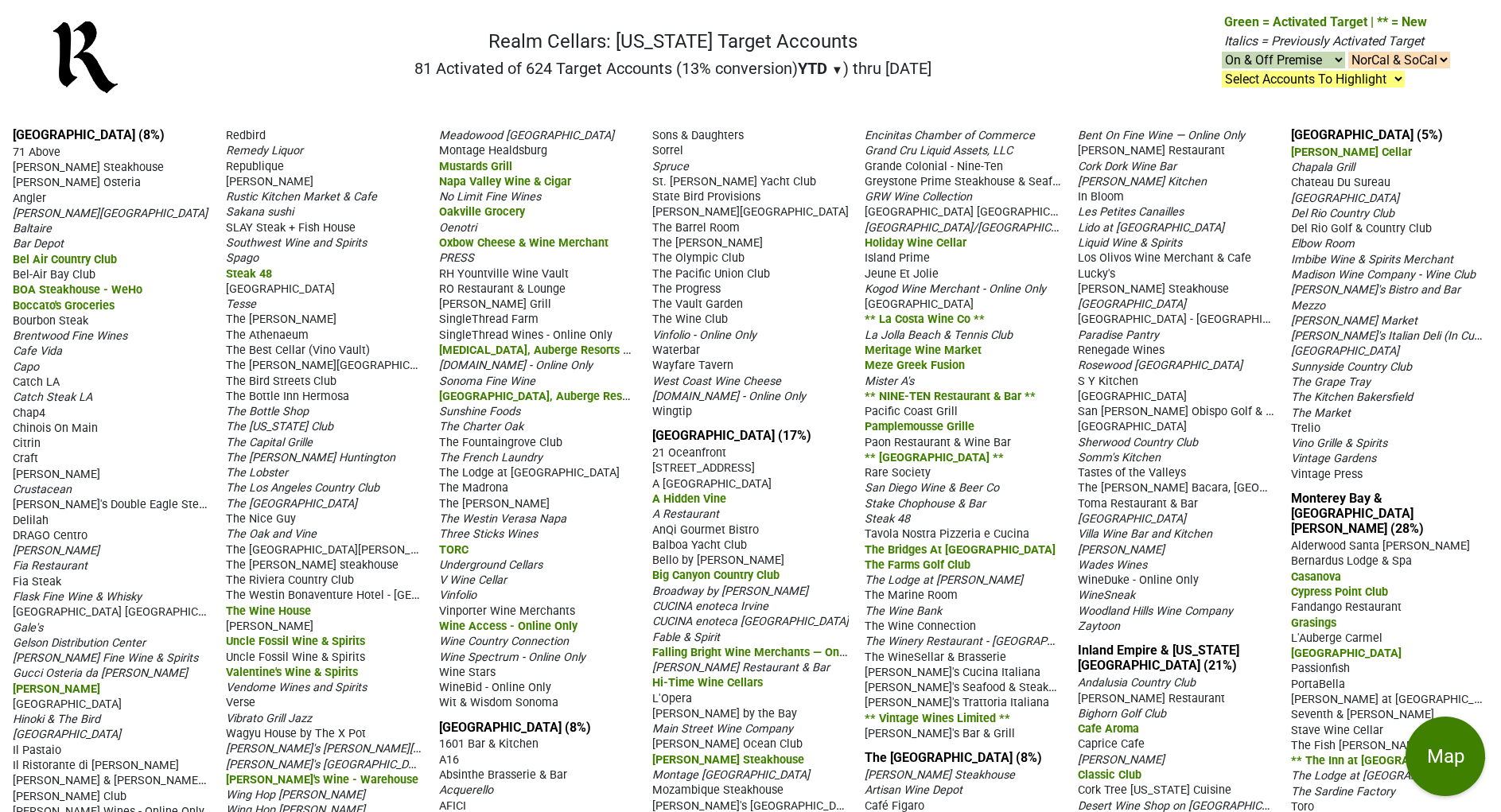
click at [489, 173] on span "Mustards Grill" at bounding box center [475, 167] width 74 height 13
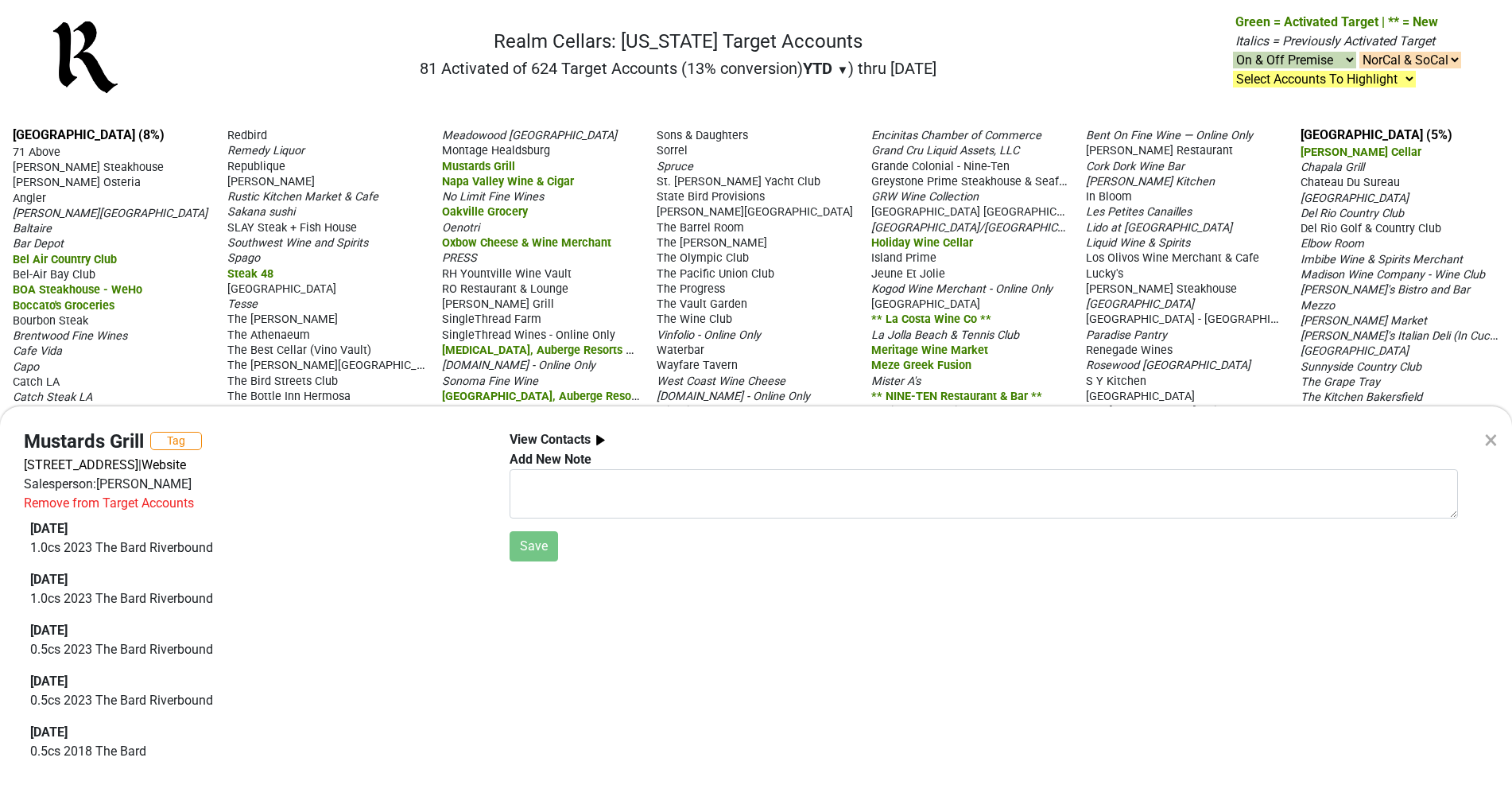
click at [595, 435] on img at bounding box center [600, 440] width 20 height 20
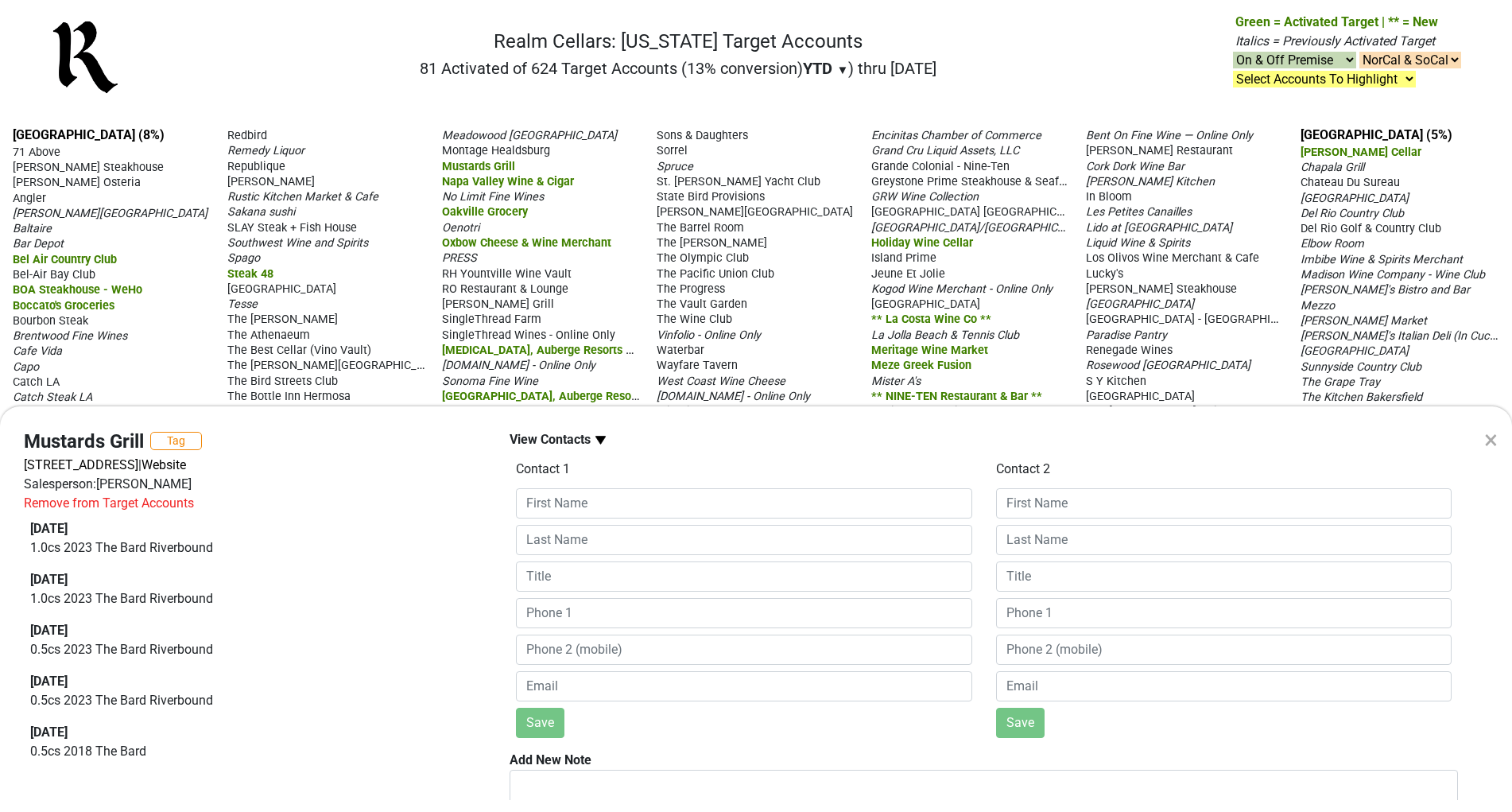
click at [595, 435] on img at bounding box center [600, 440] width 20 height 20
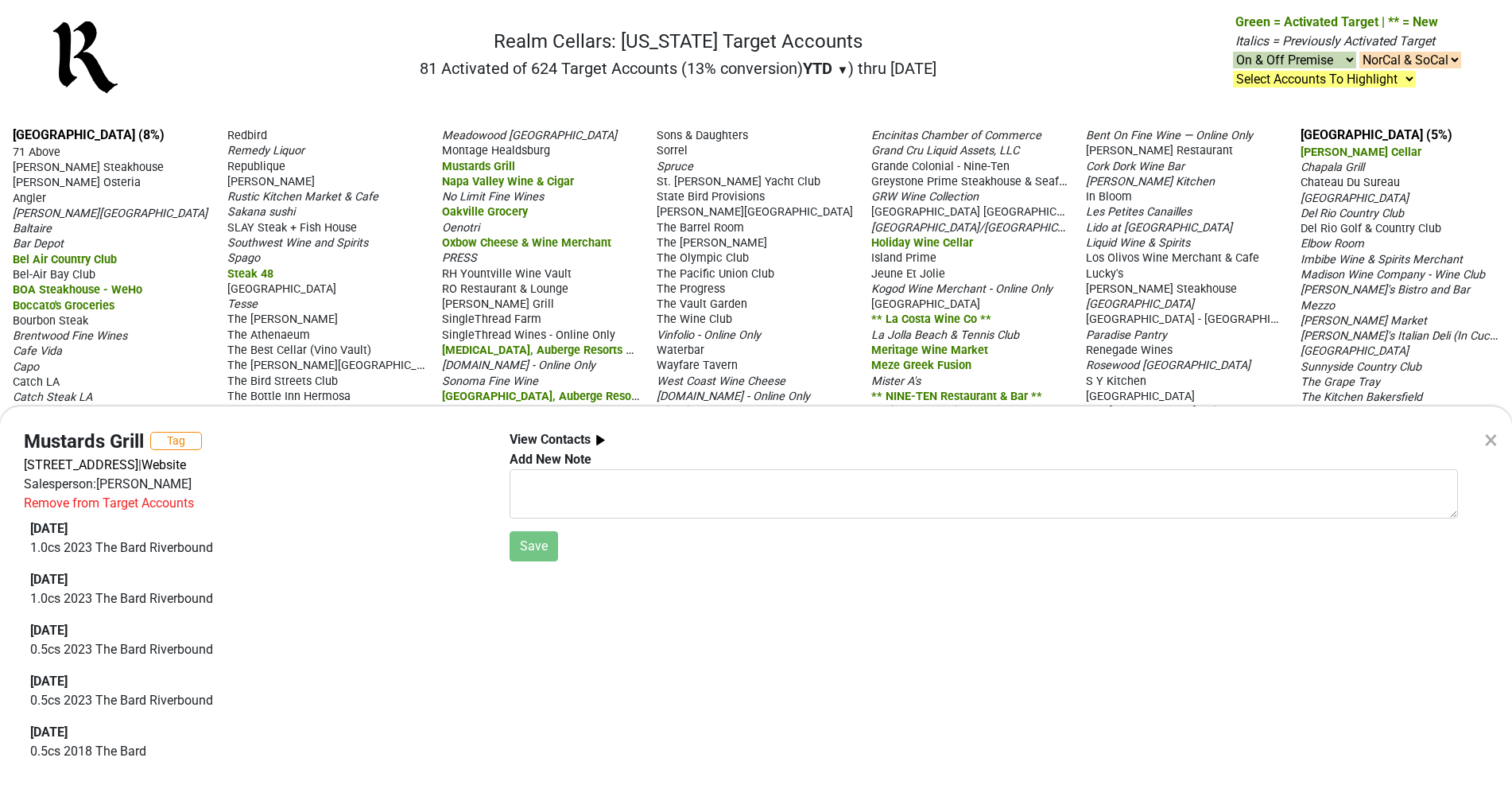
click at [498, 226] on div "× Mustards Grill Tag [STREET_ADDRESS] | Website Salesperson: [PERSON_NAME] Remo…" at bounding box center [756, 406] width 1512 height 812
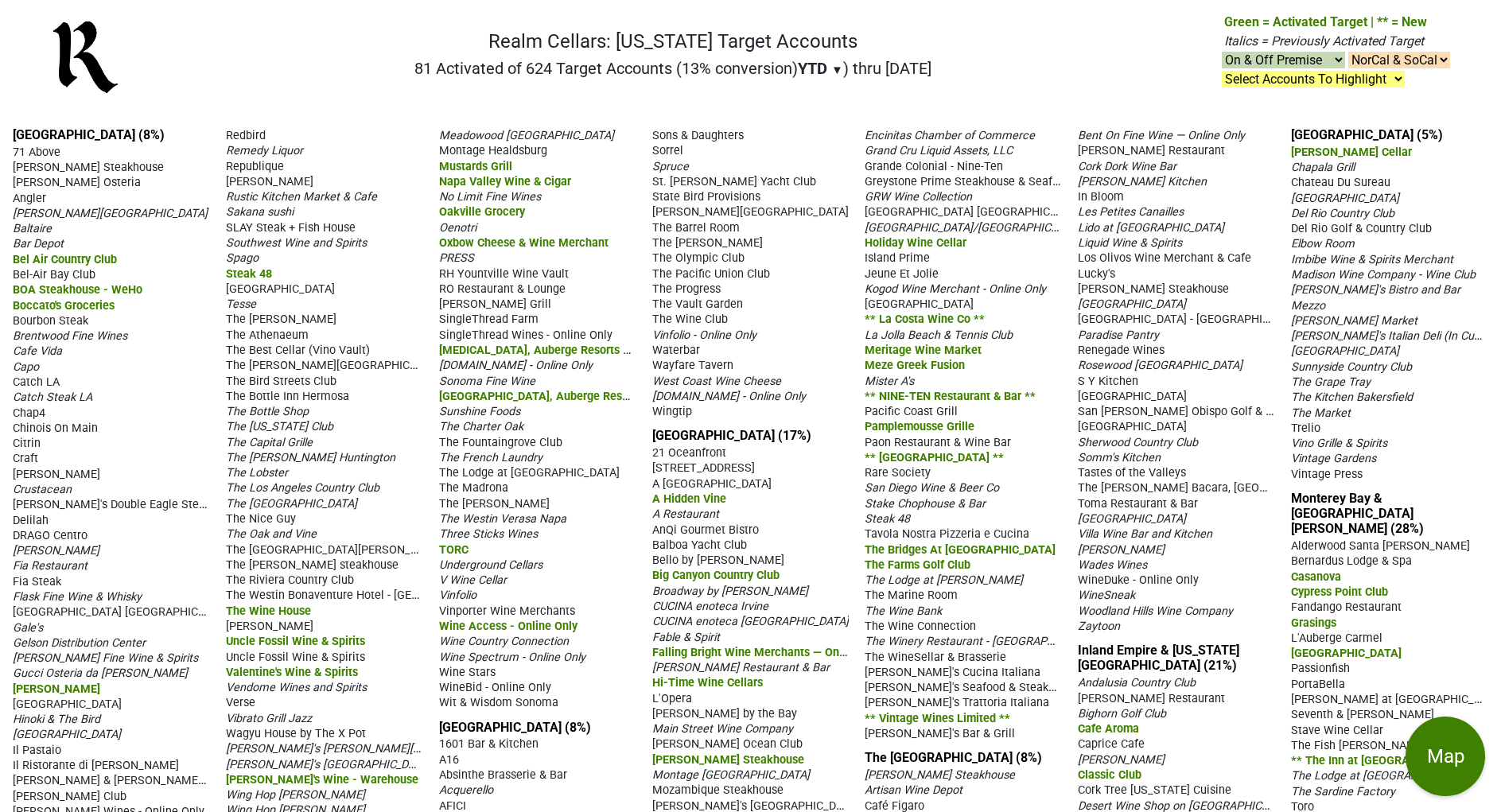
click at [498, 219] on span "Oakville Grocery" at bounding box center [482, 211] width 86 height 13
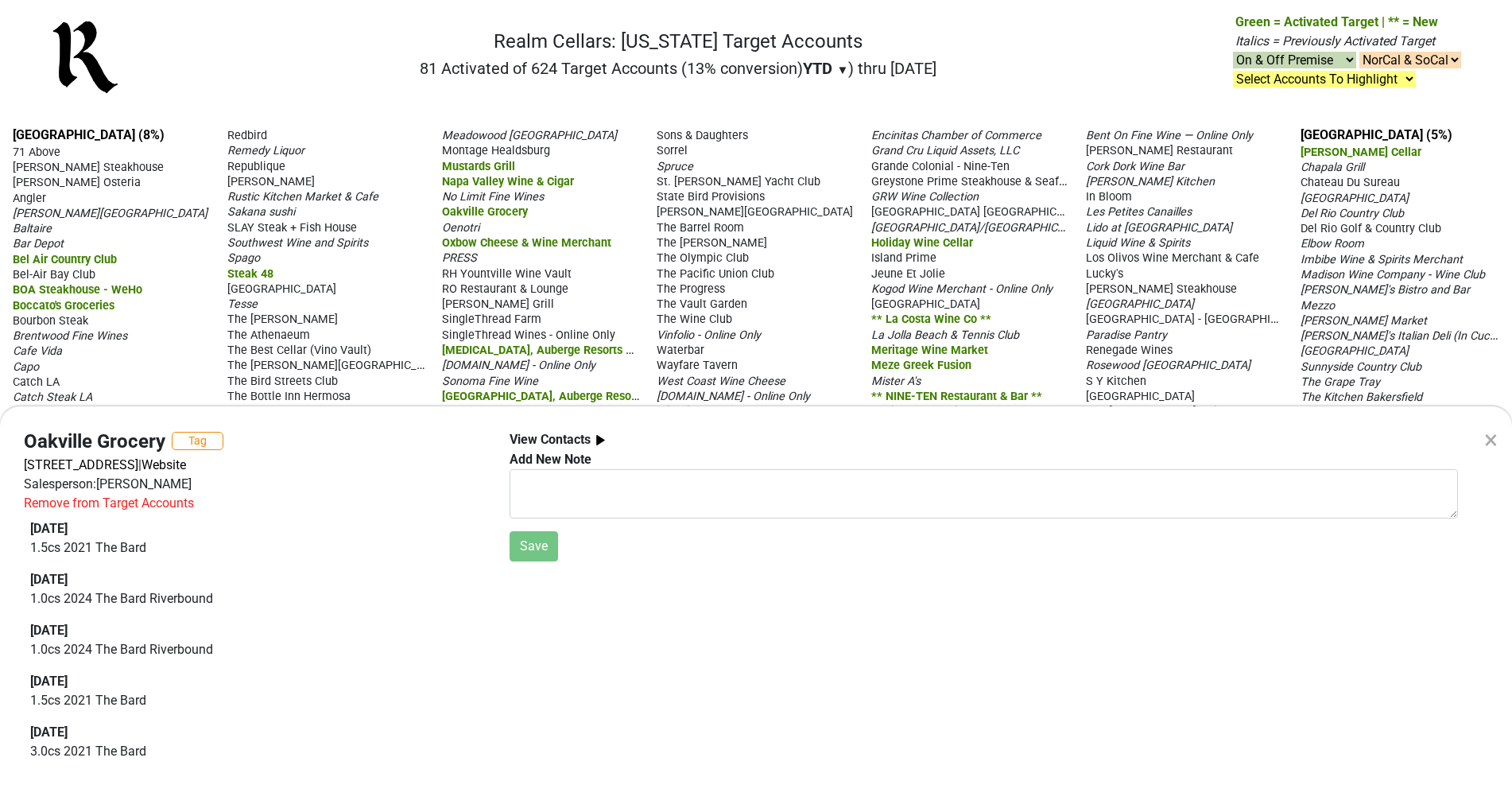
click at [596, 439] on img at bounding box center [600, 440] width 20 height 20
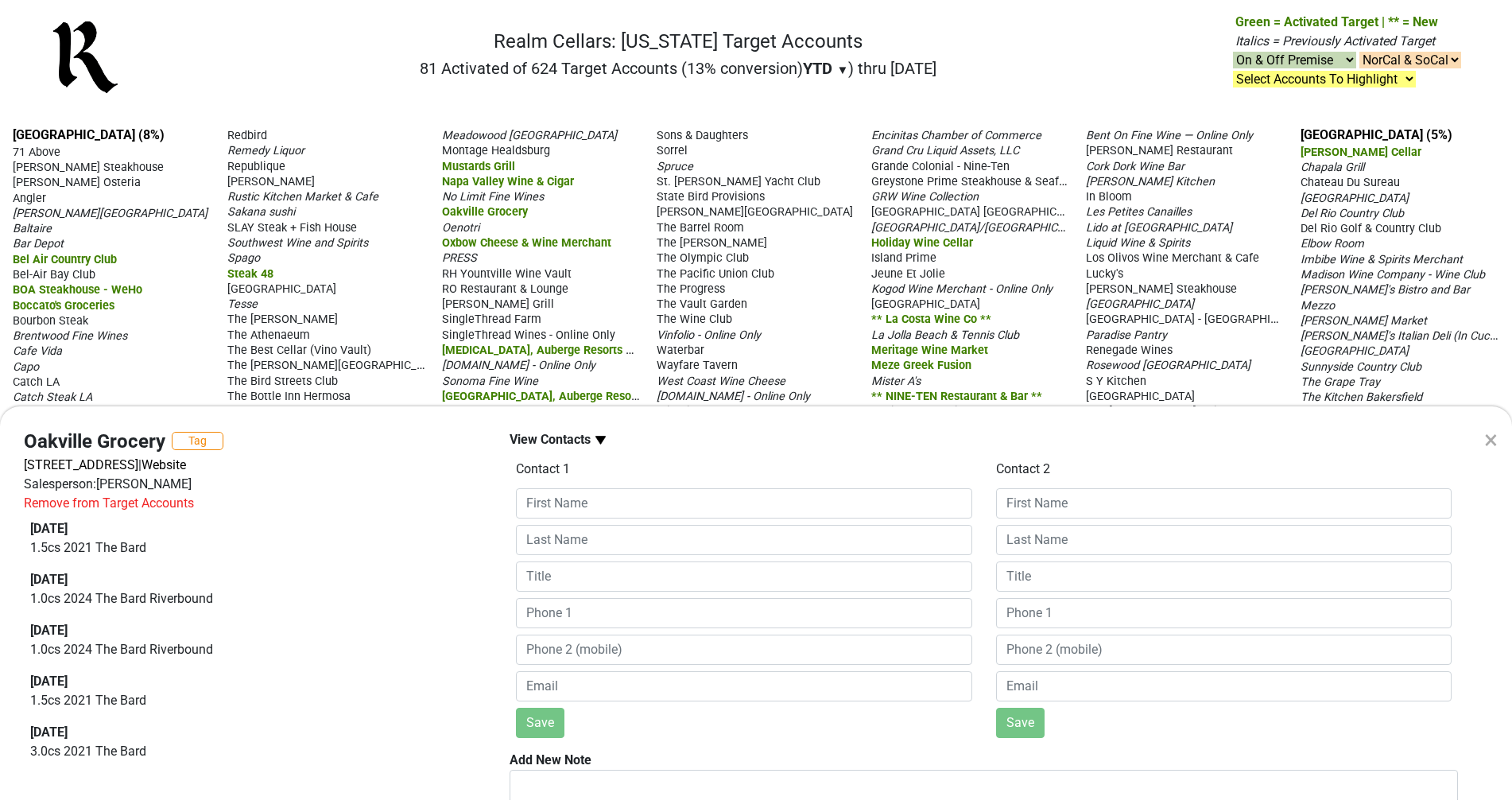
click at [596, 439] on img at bounding box center [600, 440] width 20 height 20
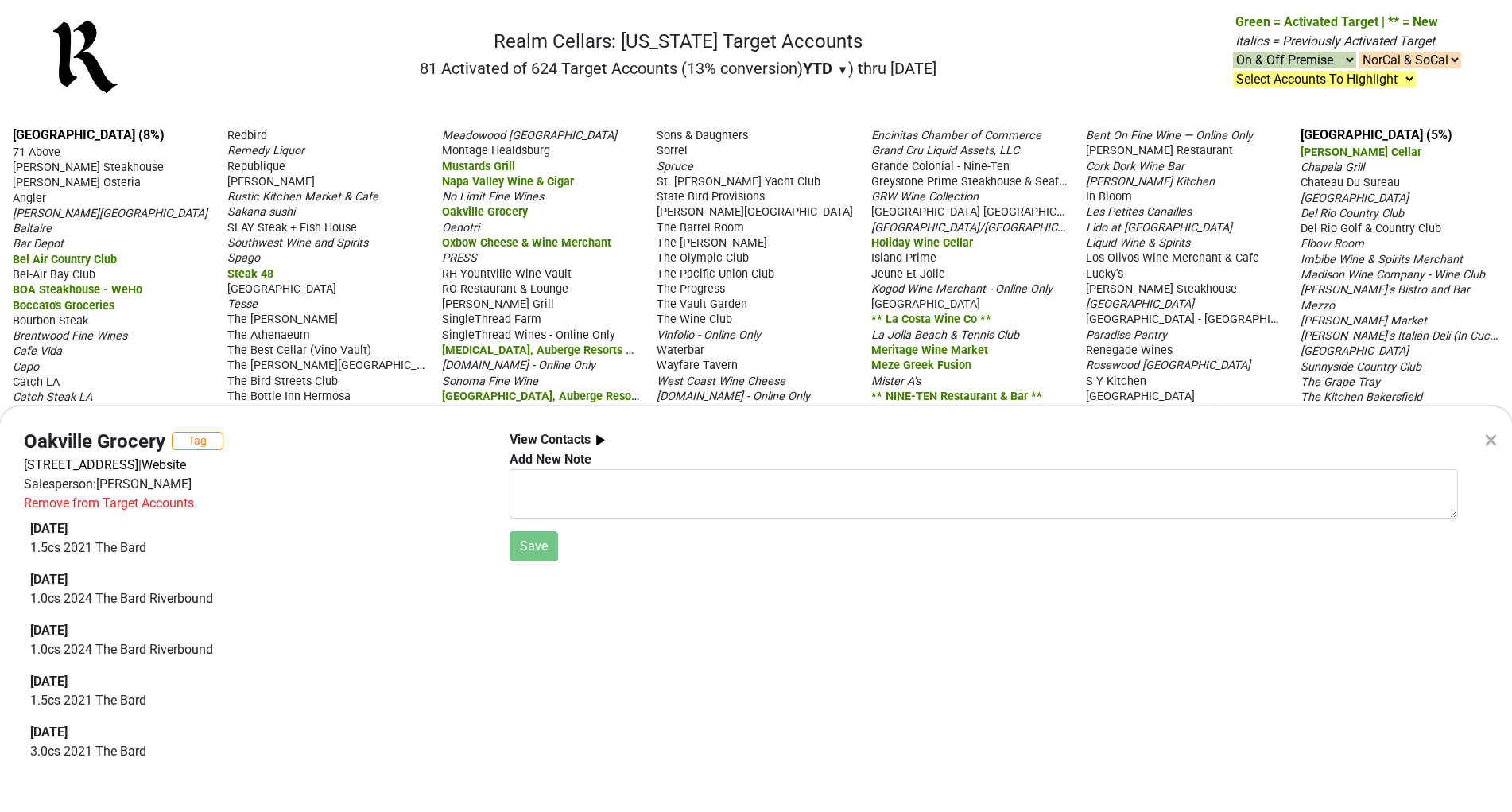
click at [460, 274] on div "× Oakville Grocery Tag [STREET_ADDRESS] | Website Salesperson: [PERSON_NAME] Re…" at bounding box center [756, 406] width 1512 height 812
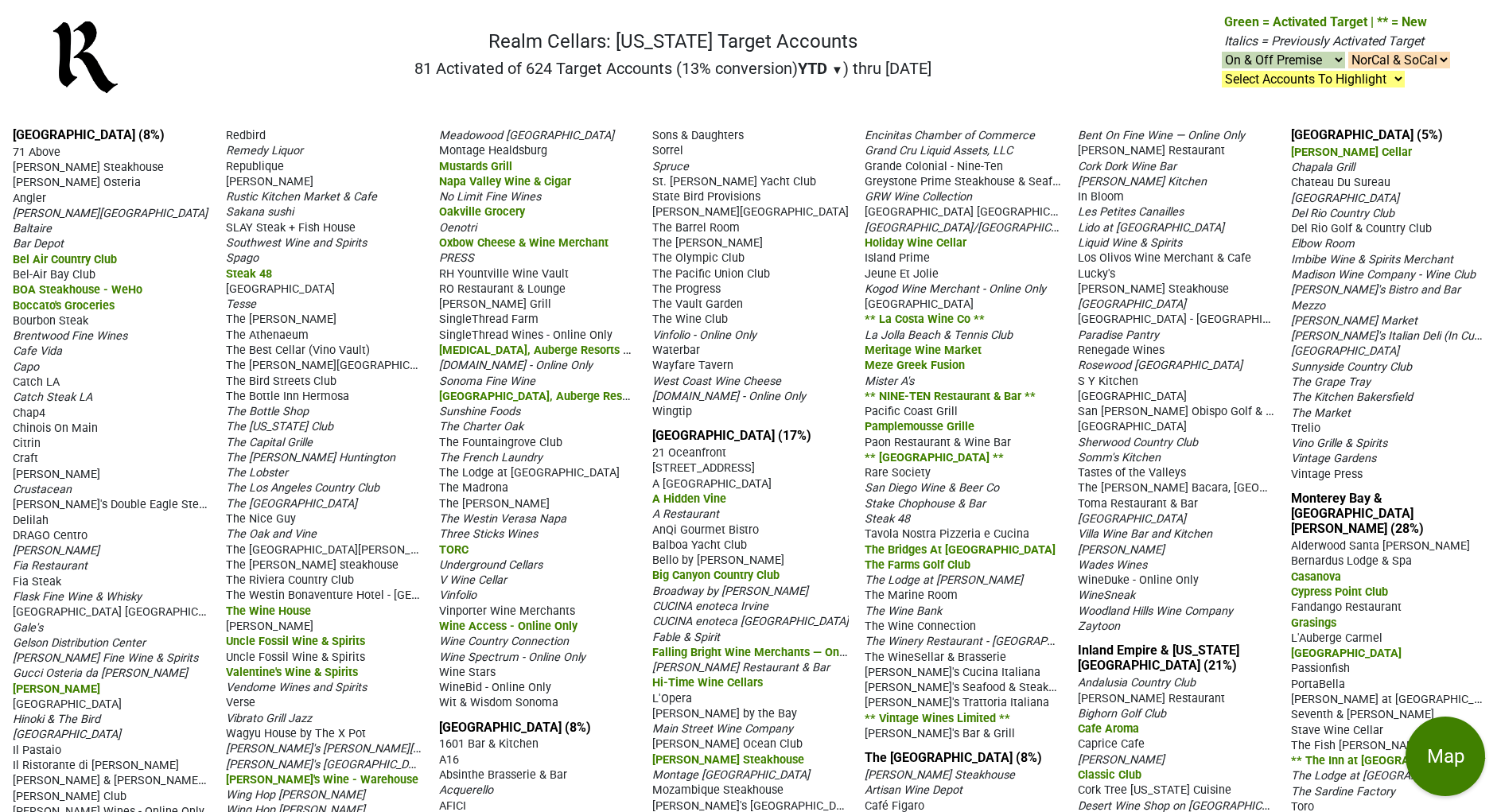
click at [460, 265] on span "PRESS" at bounding box center [456, 258] width 35 height 13
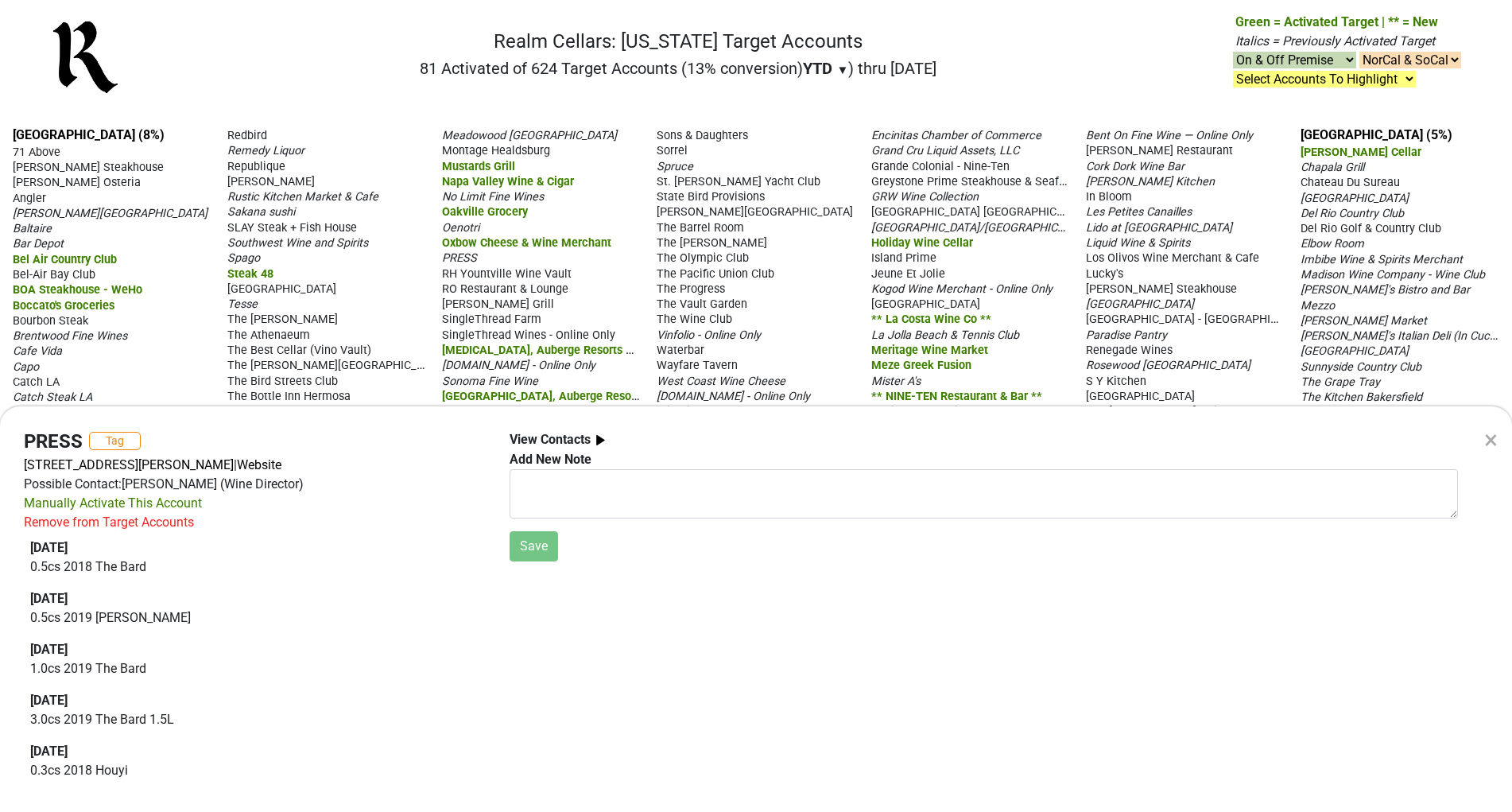
click at [579, 435] on b "View Contacts" at bounding box center [550, 439] width 81 height 15
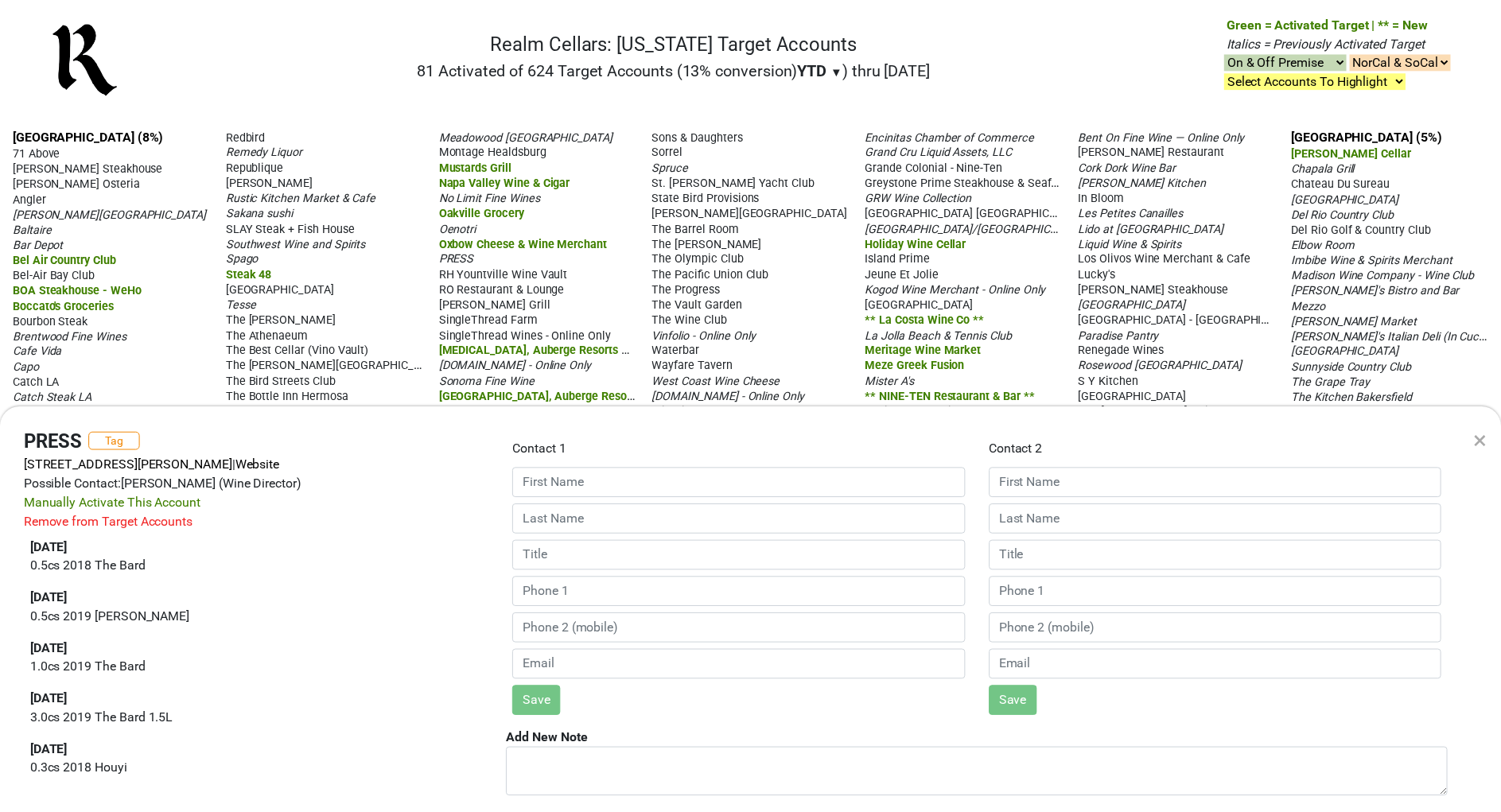
scroll to position [21, 0]
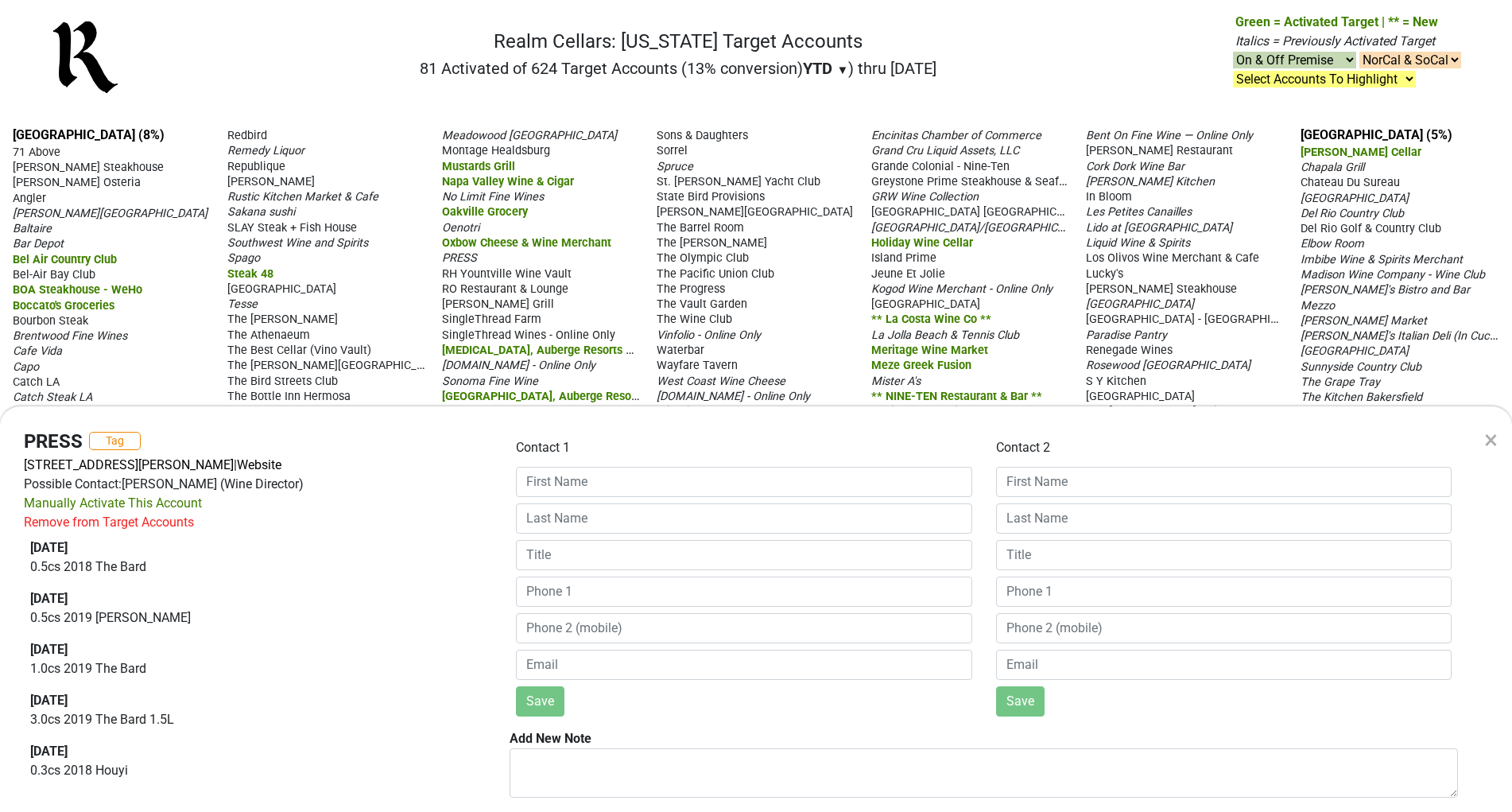
click at [273, 483] on div "Possible Contact: [PERSON_NAME] (Wine Director)" at bounding box center [254, 484] width 462 height 19
click at [273, 483] on div "Possible Contact: Vincent Morrow (Wine Director)" at bounding box center [254, 484] width 462 height 19
click at [334, 485] on div "Possible Contact: Vincent Morrow (Wine Director)" at bounding box center [254, 484] width 462 height 19
click at [1262, 74] on div "× PRESS Tag 587 St Helena Hwy S, St. Helena, CA 94574 | Website Possible Contac…" at bounding box center [756, 406] width 1512 height 812
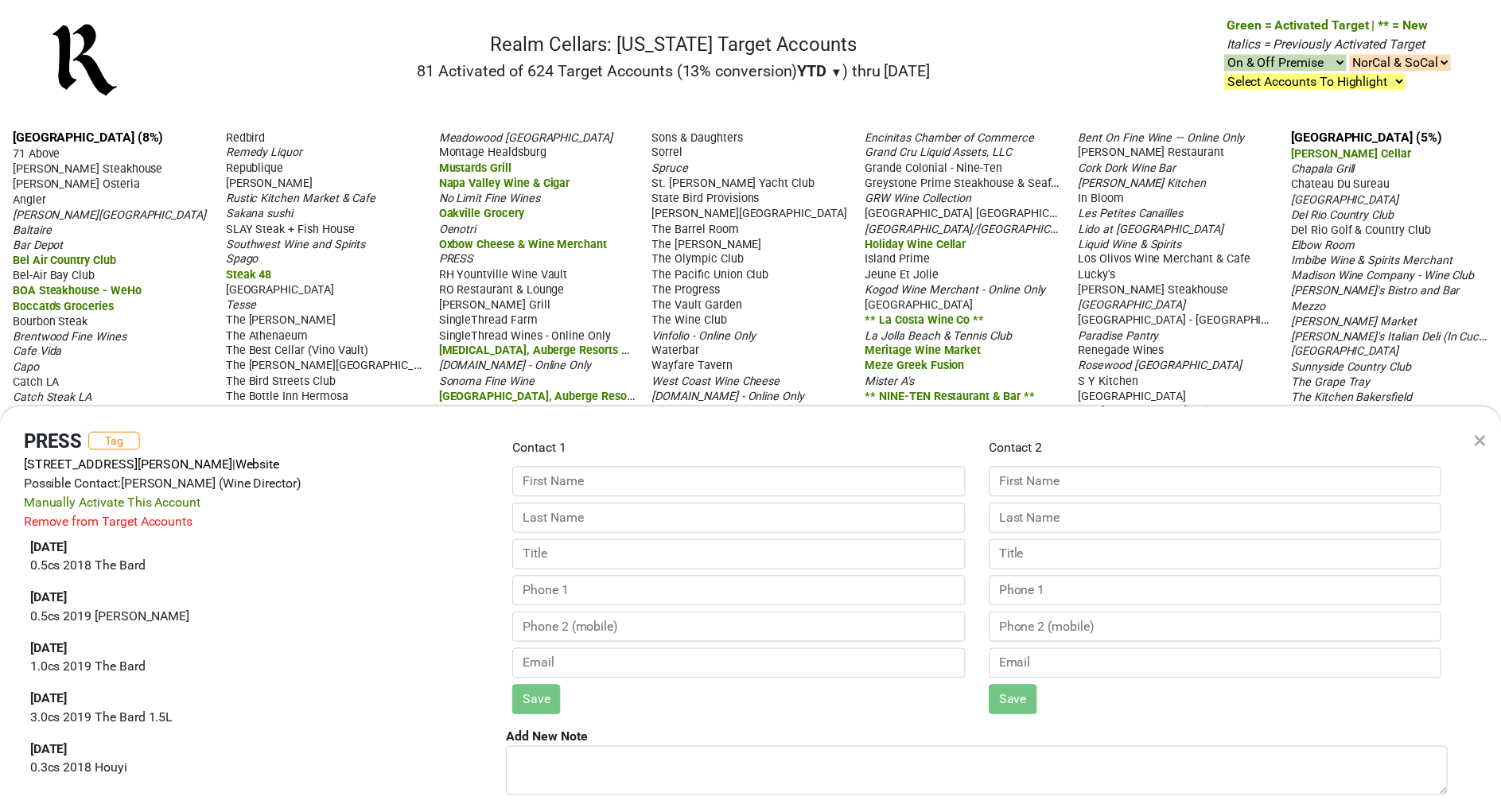
scroll to position [0, 0]
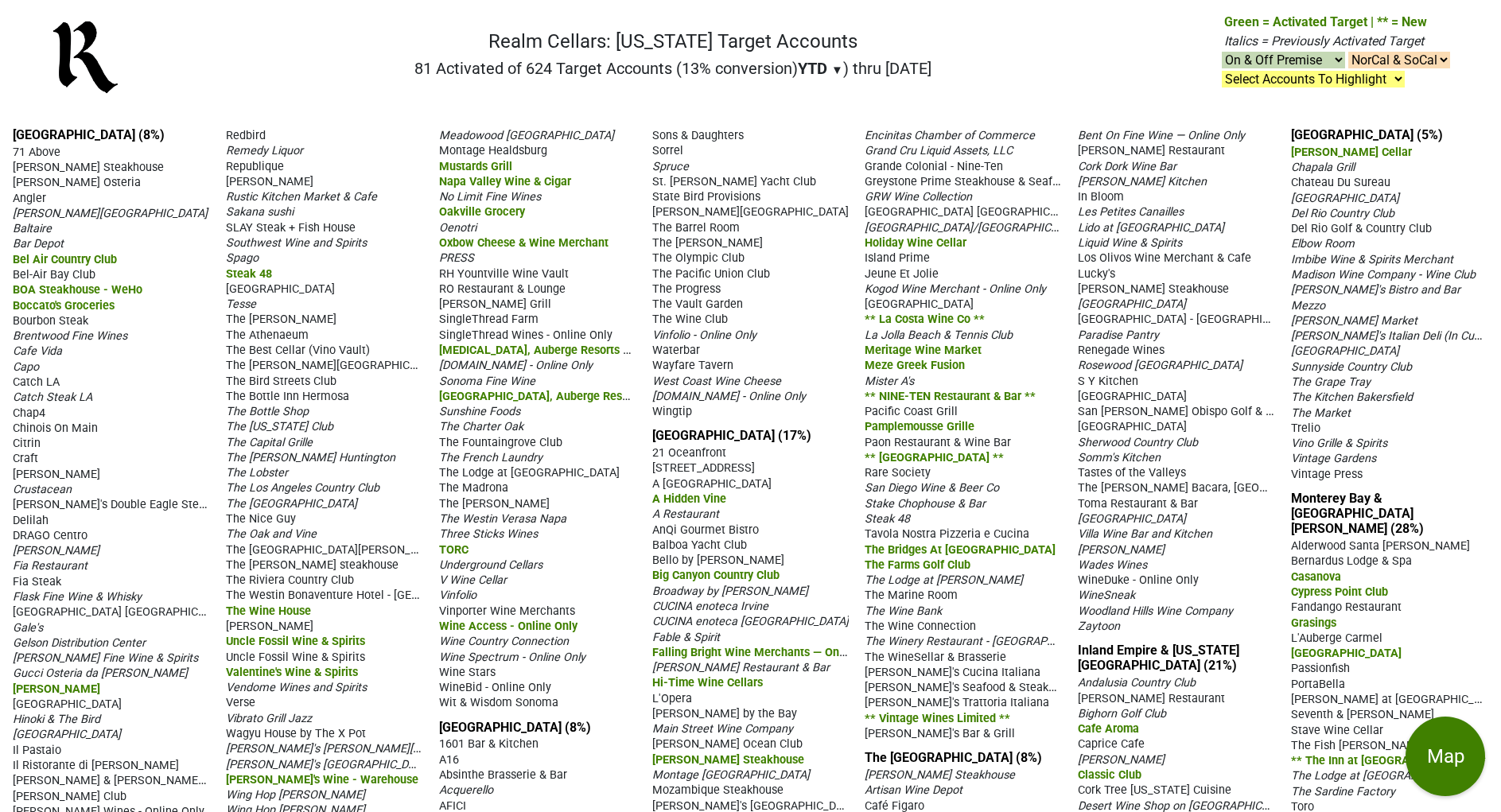
click at [1373, 75] on select "Select Accounts To Highlight **Activated After 8/1/25** Prev. Active, YTD Non-B…" at bounding box center [1313, 79] width 183 height 17
click at [1222, 71] on select "Select Accounts To Highlight **Activated After 8/1/25** Prev. Active, YTD Non-B…" at bounding box center [1313, 79] width 183 height 17
click at [1351, 83] on select "Select Accounts To Highlight **Activated After 8/1/25** Prev. Active, YTD Non-B…" at bounding box center [1313, 79] width 183 height 17
select select ".michelin-starred"
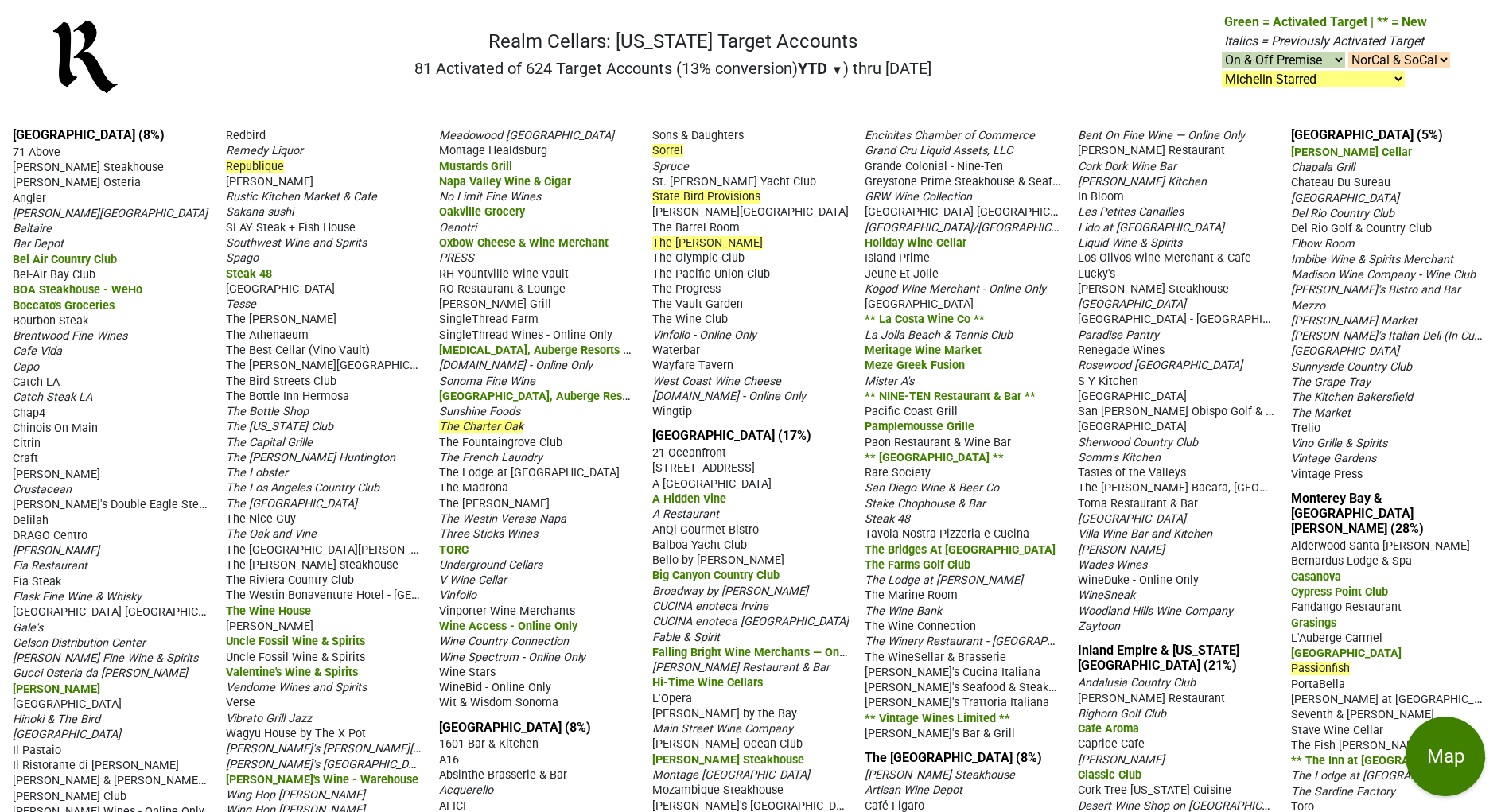
click at [1222, 71] on select "Select Accounts To Highlight **Activated After 8/1/25** Prev. Active, YTD Non-B…" at bounding box center [1313, 79] width 183 height 17
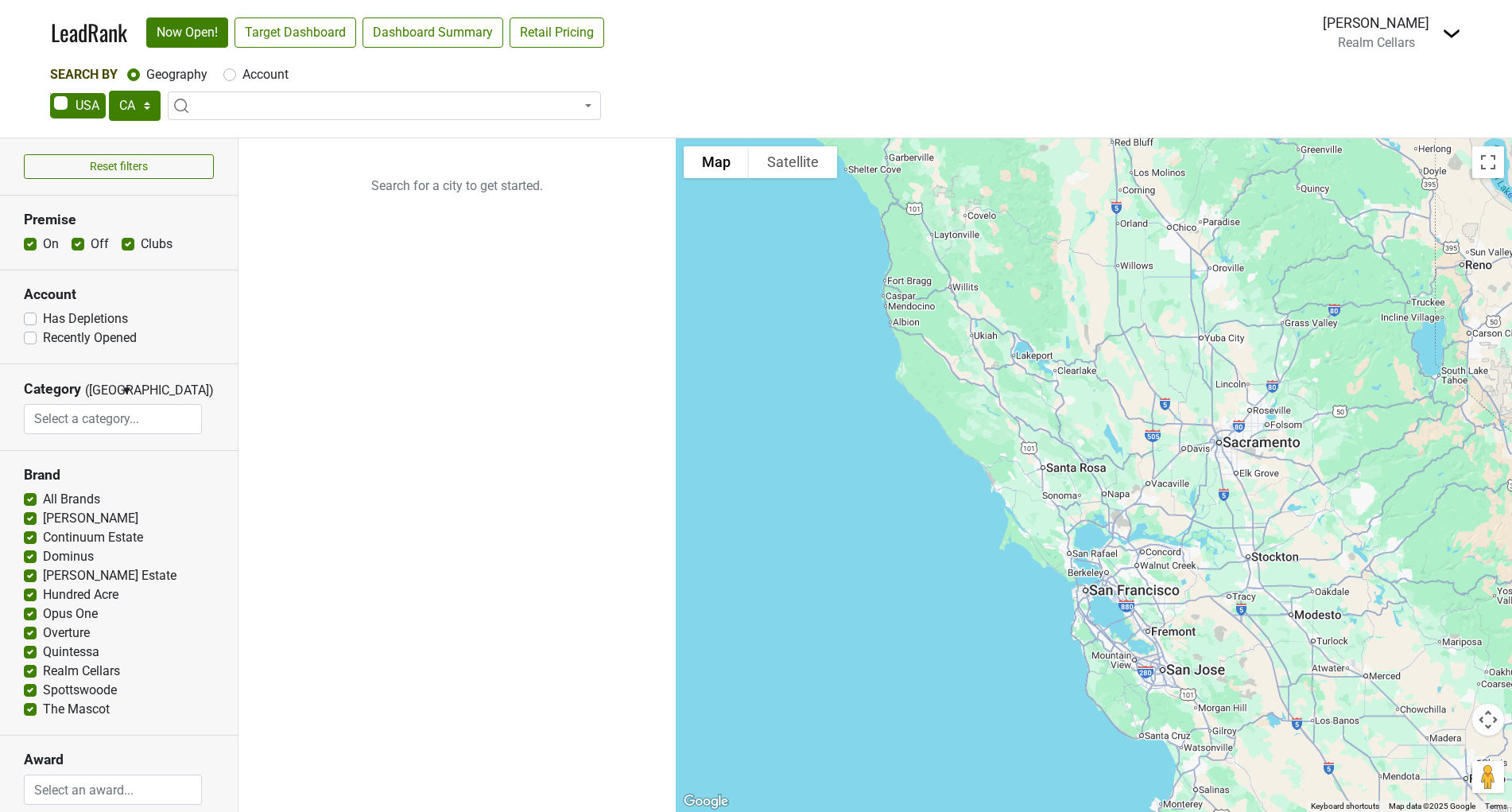
select select "CA"
select select
click at [321, 111] on span at bounding box center [384, 106] width 434 height 29
type input "press"
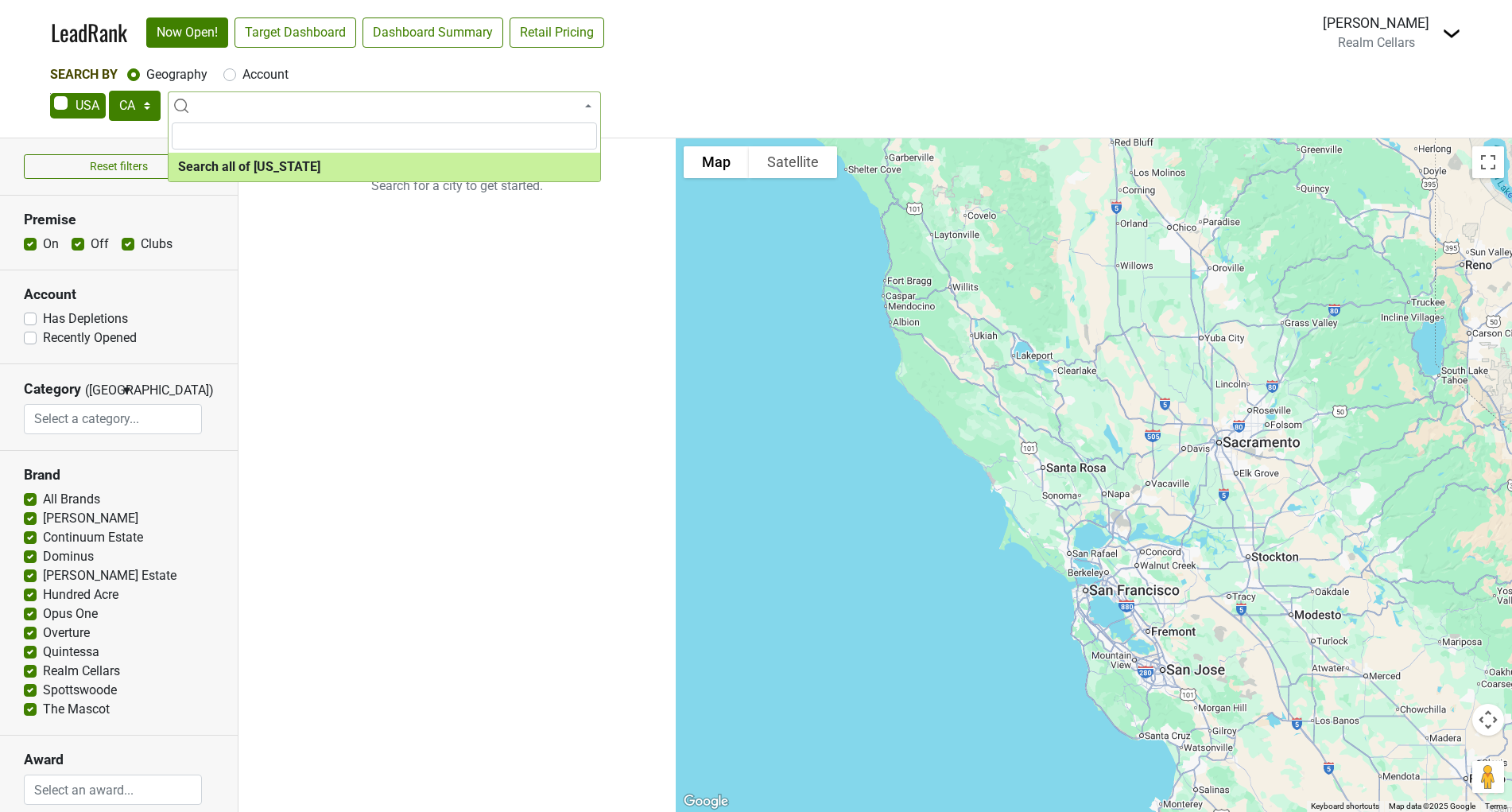
select select "ALL_CA"
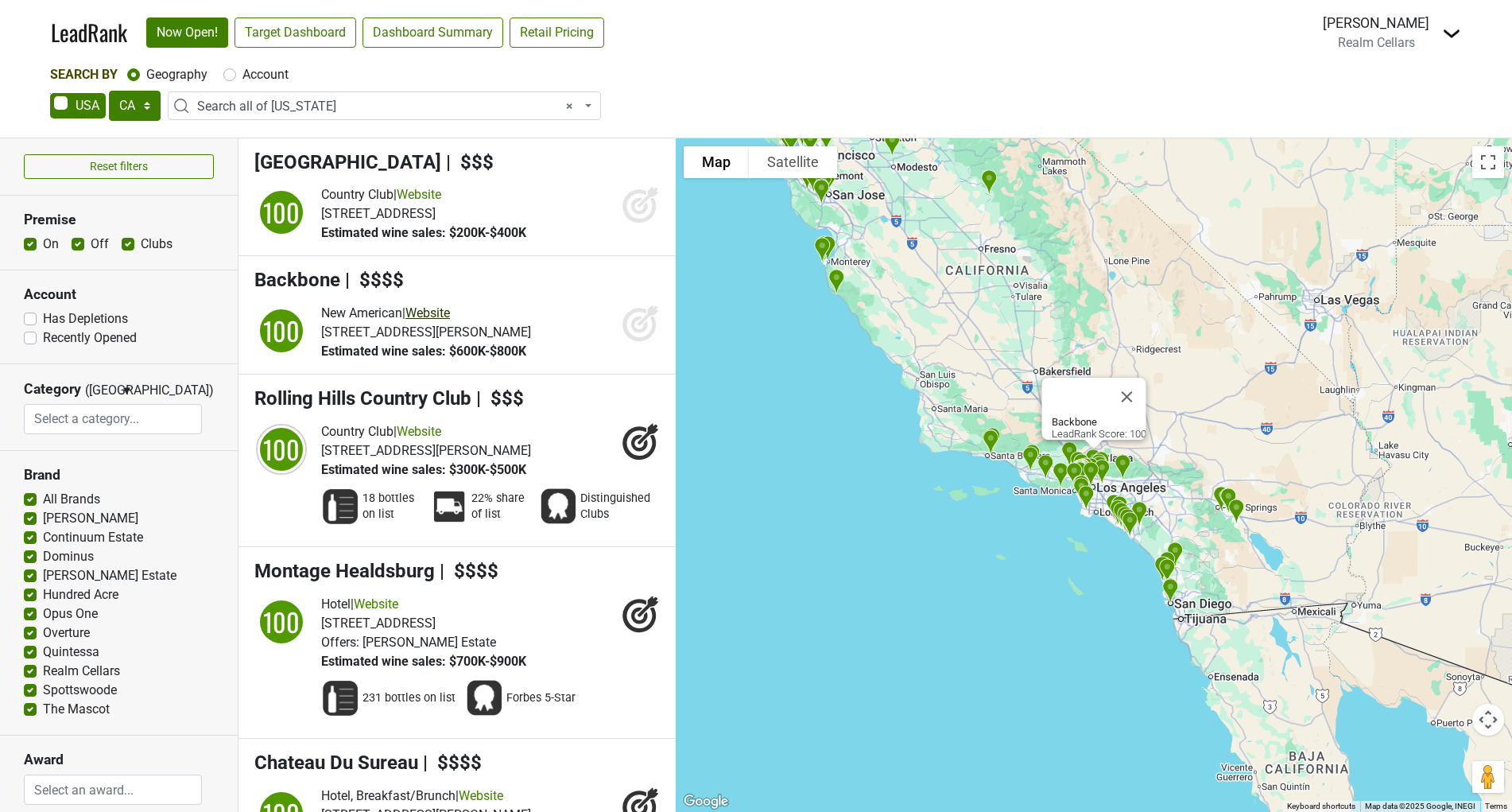
click at [439, 311] on link "Website" at bounding box center [428, 313] width 45 height 15
click at [306, 285] on span "Backbone" at bounding box center [297, 279] width 86 height 22
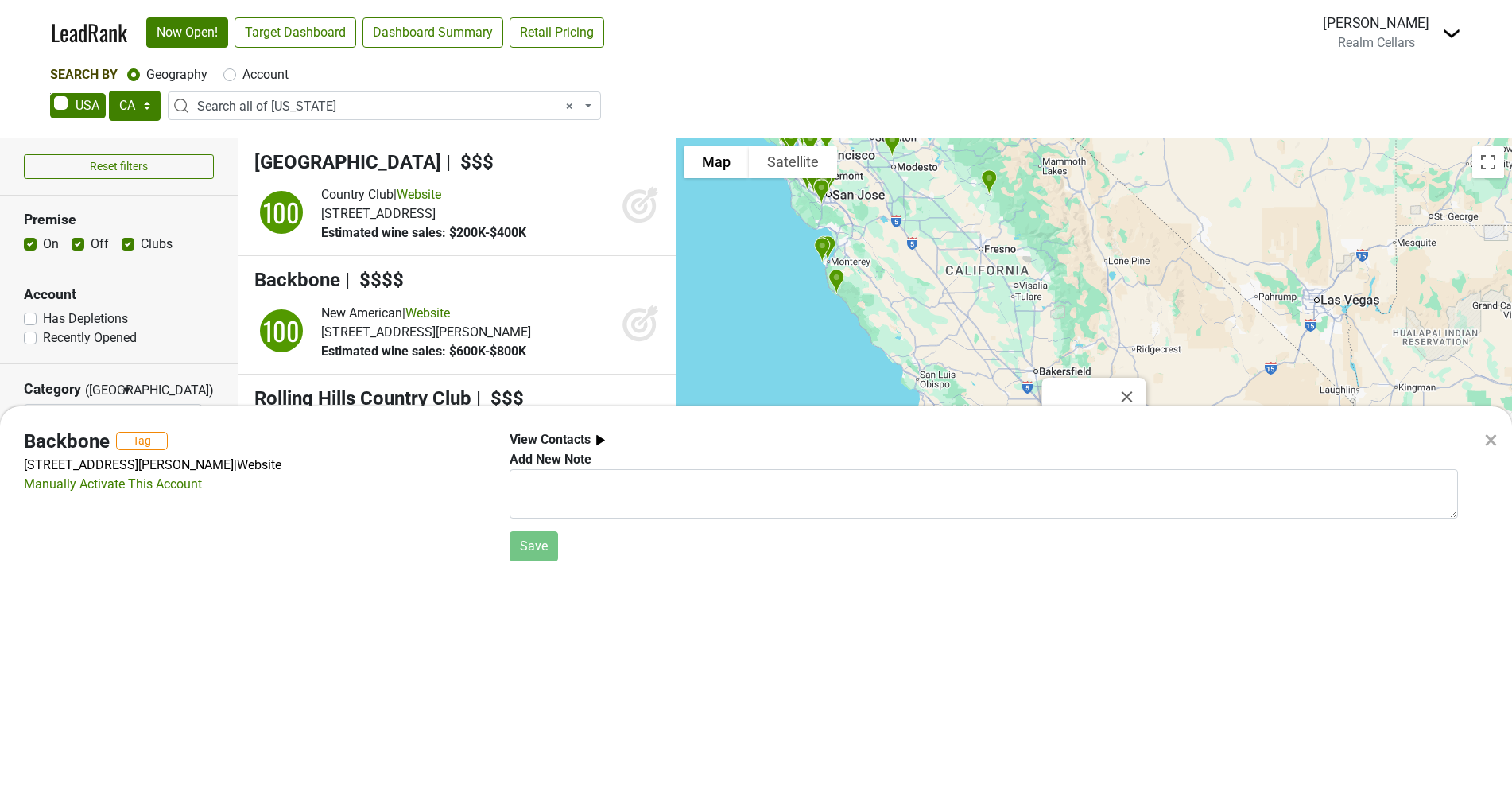
click at [1496, 441] on div "×" at bounding box center [1491, 439] width 13 height 38
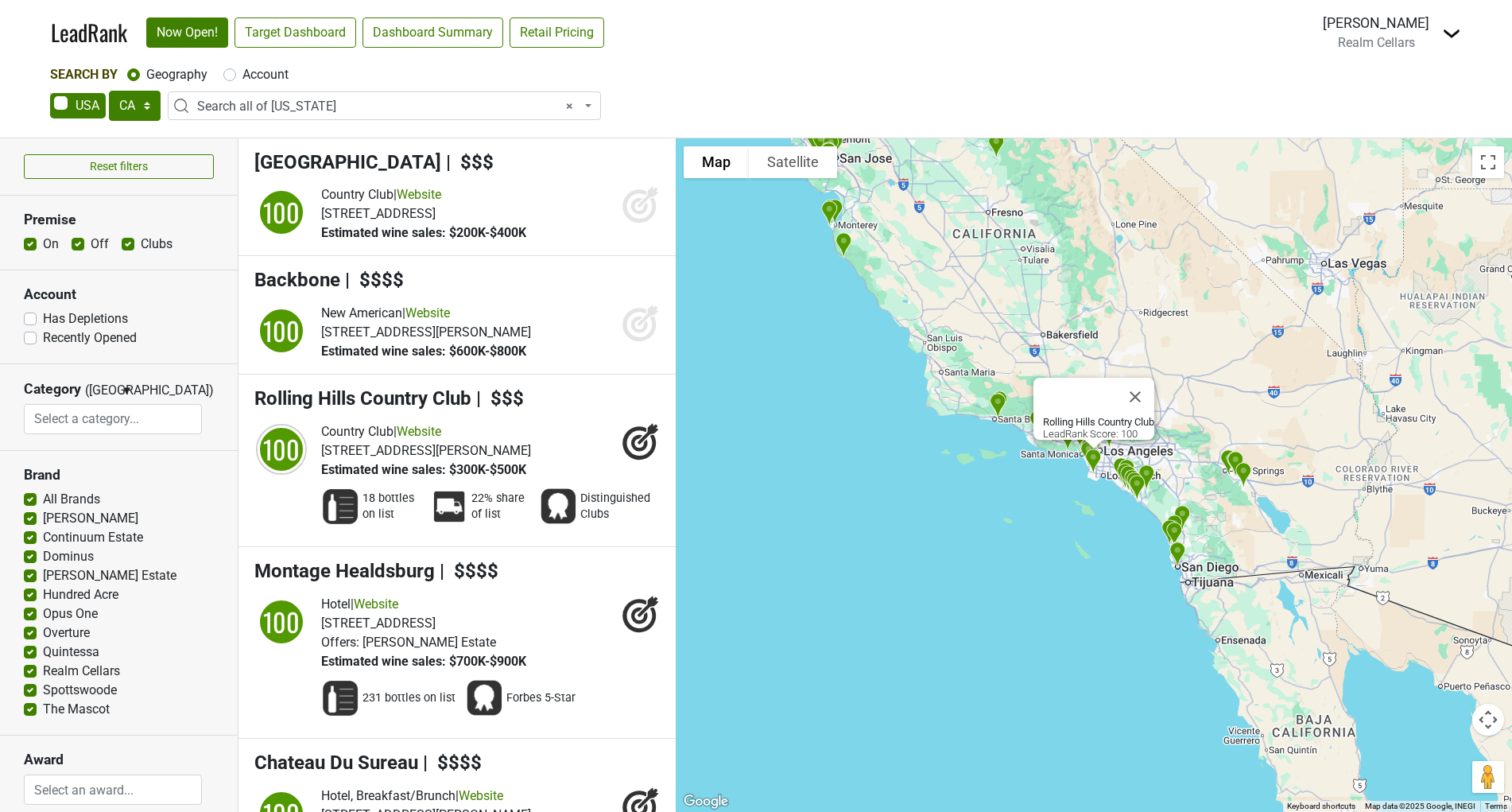
click at [43, 496] on label "All Brands" at bounding box center [71, 499] width 57 height 19
click at [28, 496] on input "All Brands" at bounding box center [30, 497] width 12 height 16
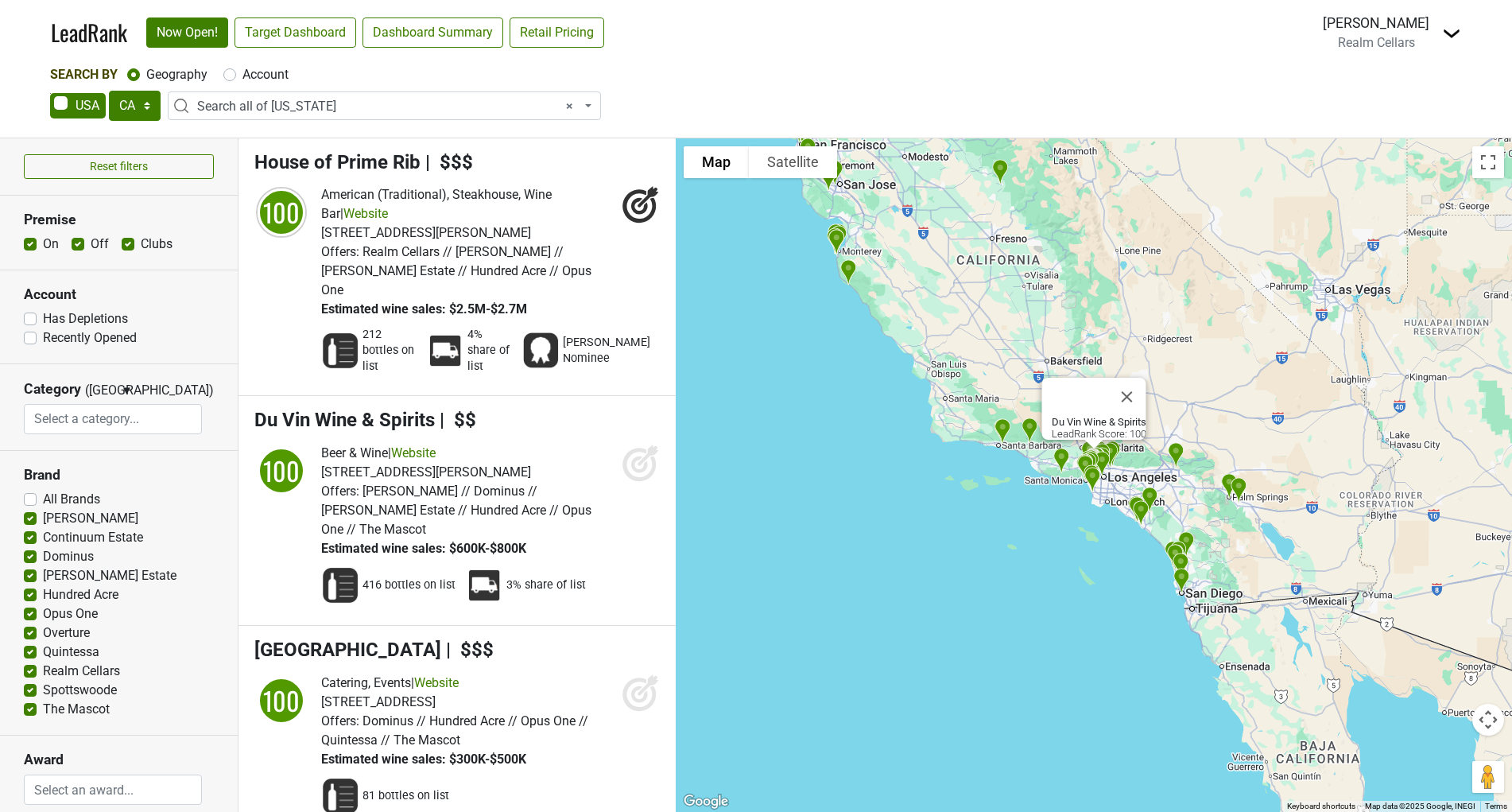
click at [43, 504] on label "All Brands" at bounding box center [71, 499] width 57 height 19
click at [30, 504] on input "All Brands" at bounding box center [30, 497] width 12 height 16
checkbox input "true"
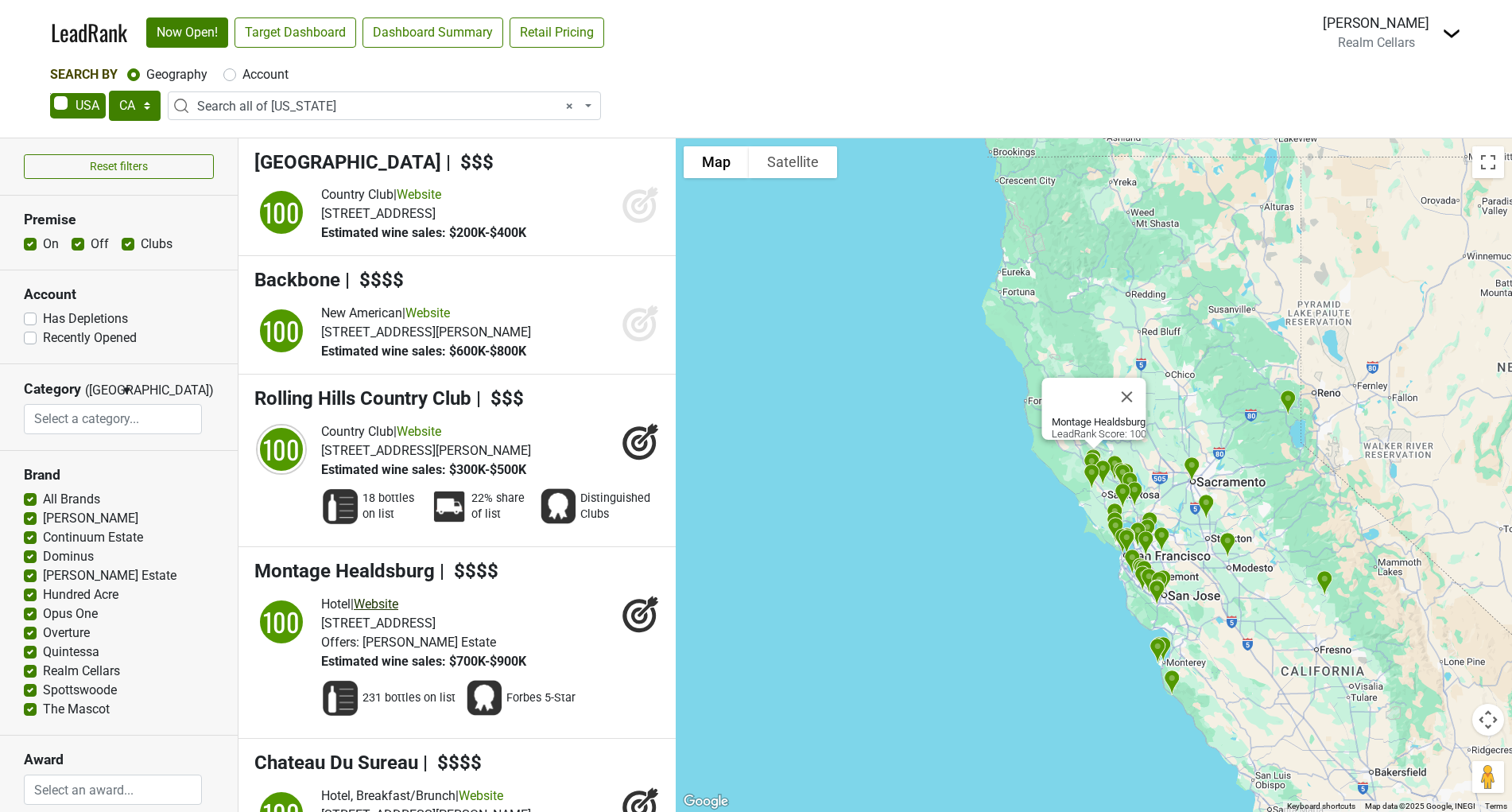
click at [398, 611] on link "Website" at bounding box center [376, 604] width 45 height 15
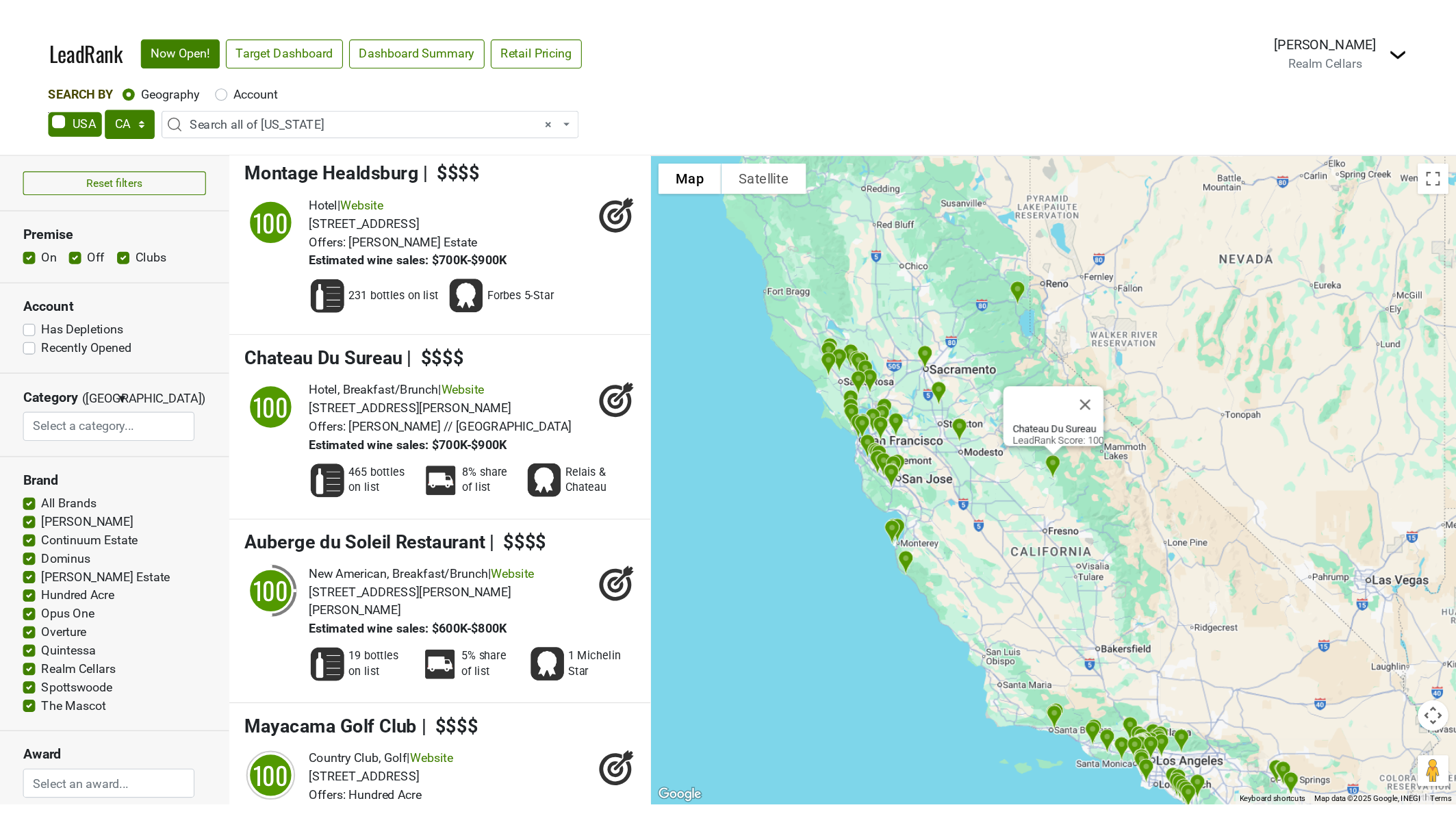
scroll to position [357, 0]
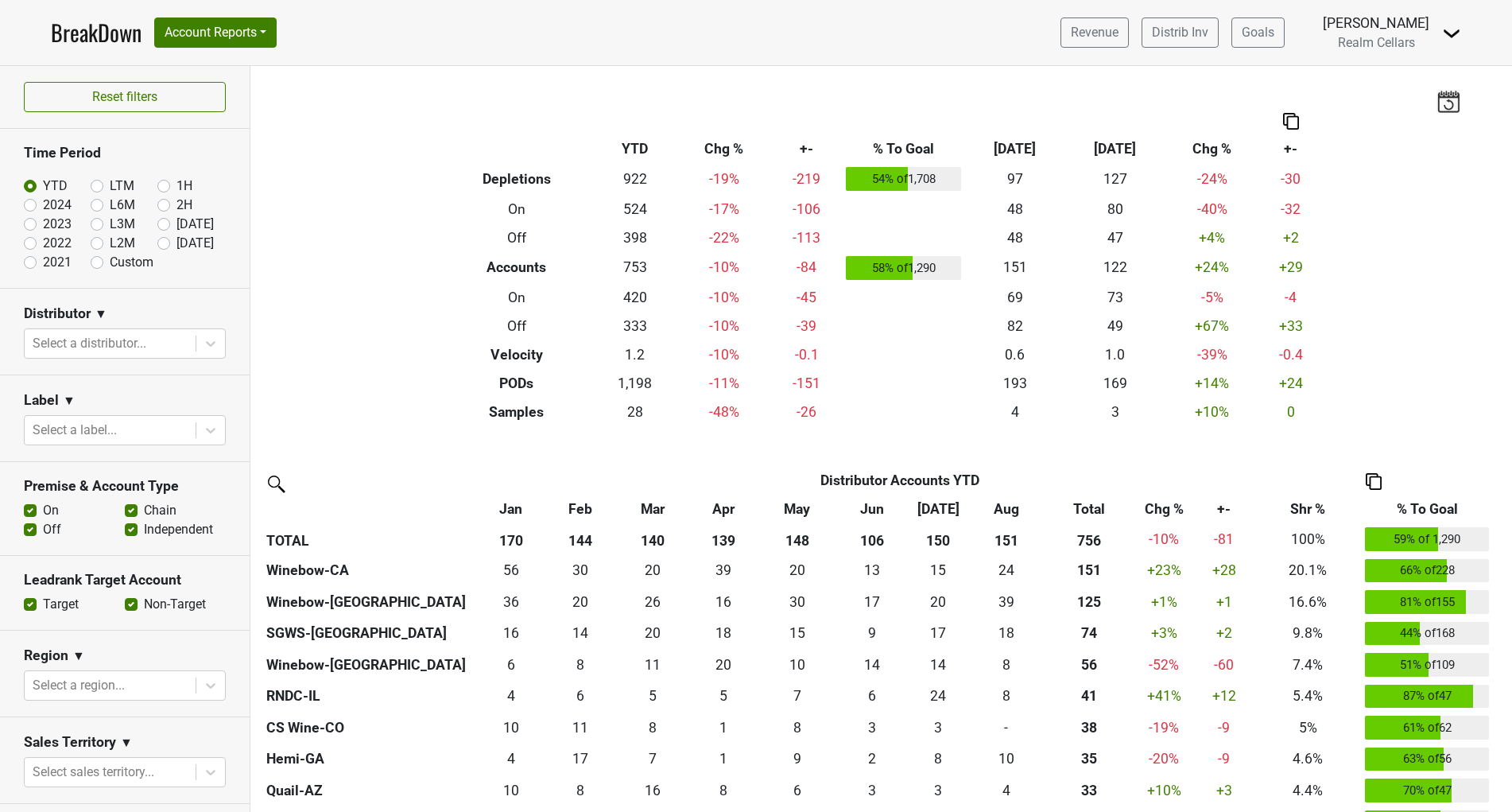
scroll to position [171, 0]
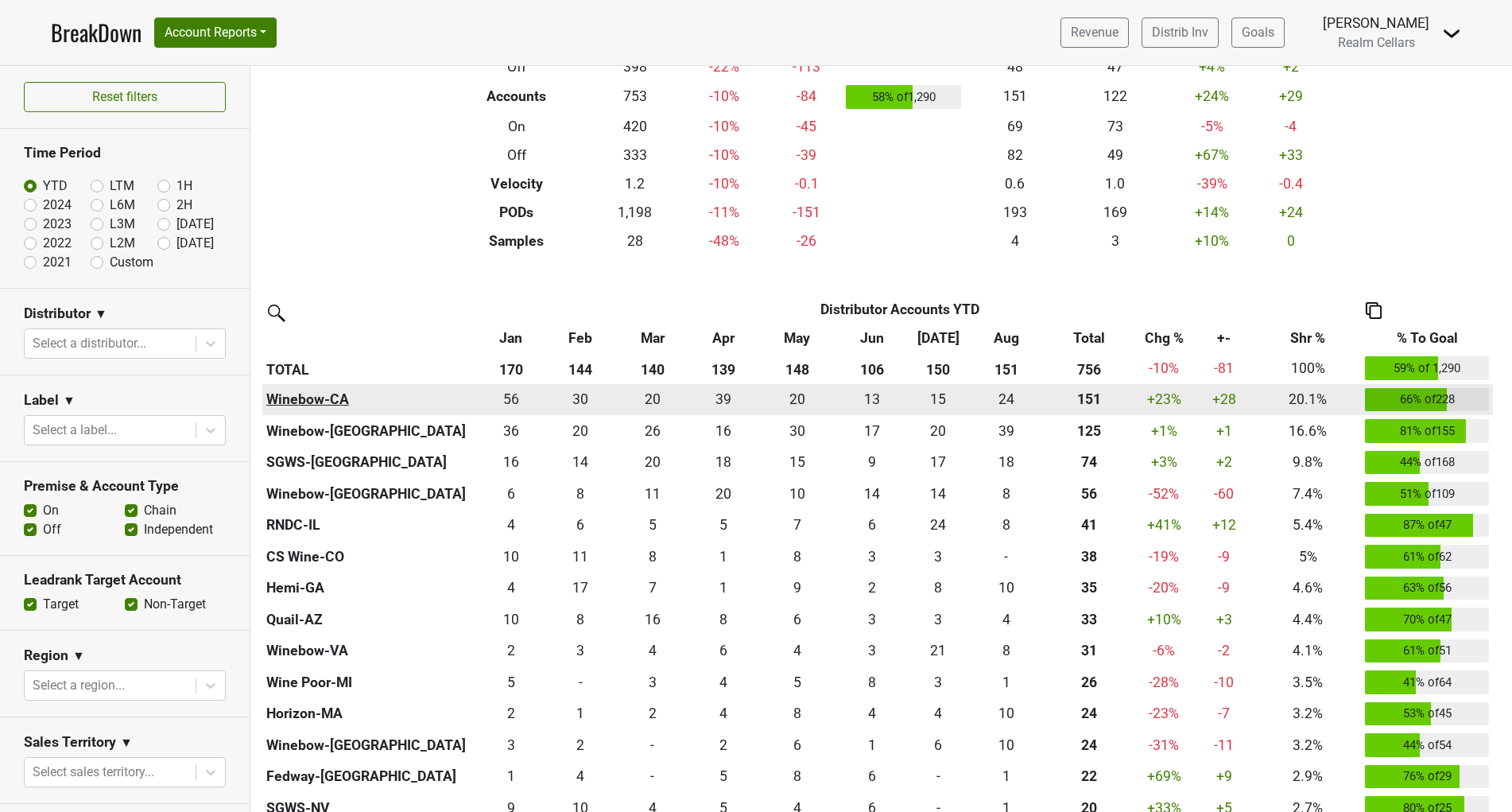
click at [296, 401] on th "Winebow-CA" at bounding box center [369, 400] width 213 height 32
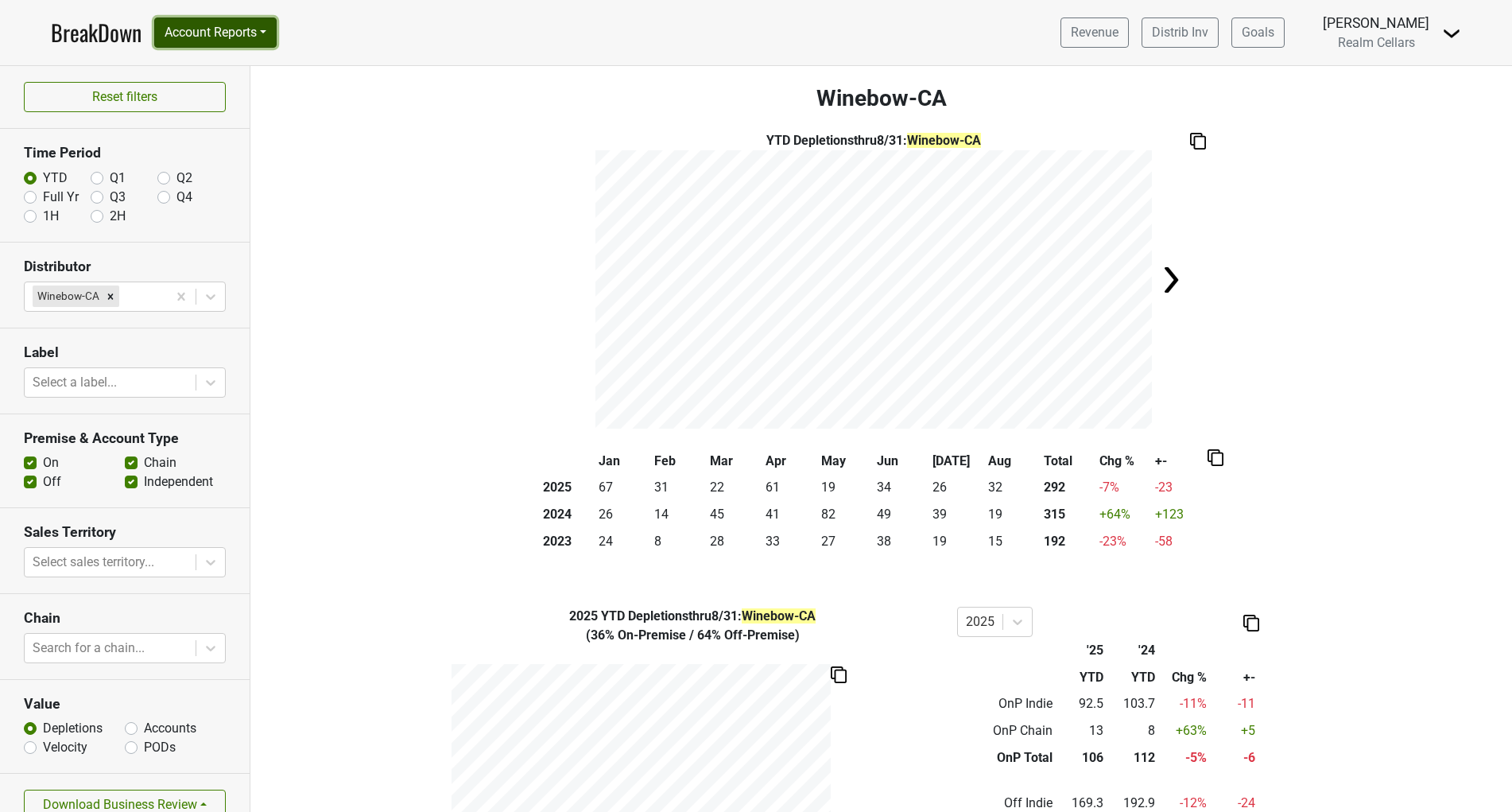
click at [221, 26] on button "Account Reports" at bounding box center [216, 32] width 122 height 31
click at [212, 64] on link "SuperRanker" at bounding box center [225, 69] width 140 height 26
